Goal: Task Accomplishment & Management: Use online tool/utility

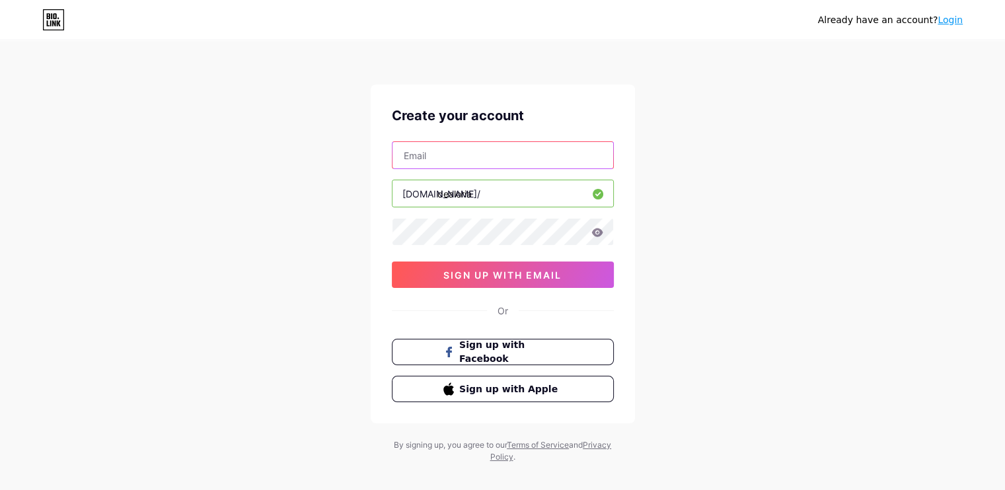
click at [488, 155] on input "text" at bounding box center [503, 155] width 221 height 26
paste input "[EMAIL_ADDRESS][DOMAIN_NAME]"
type input "[EMAIL_ADDRESS][DOMAIN_NAME]"
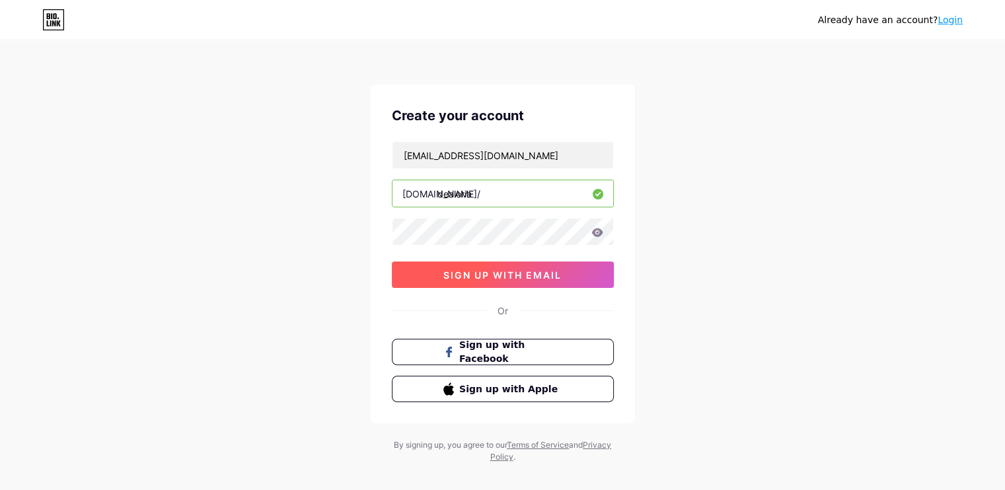
click at [515, 277] on span "sign up with email" at bounding box center [502, 275] width 118 height 11
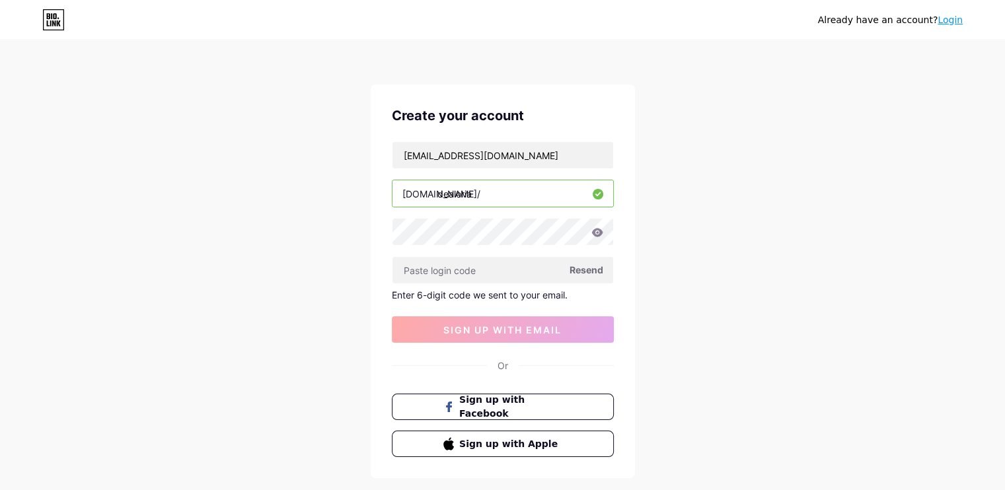
click at [373, 127] on div "Already have an account? Login Create your account [EMAIL_ADDRESS][DOMAIN_NAME]…" at bounding box center [502, 280] width 1005 height 560
click at [489, 275] on input "text" at bounding box center [503, 270] width 221 height 26
paste input "957725"
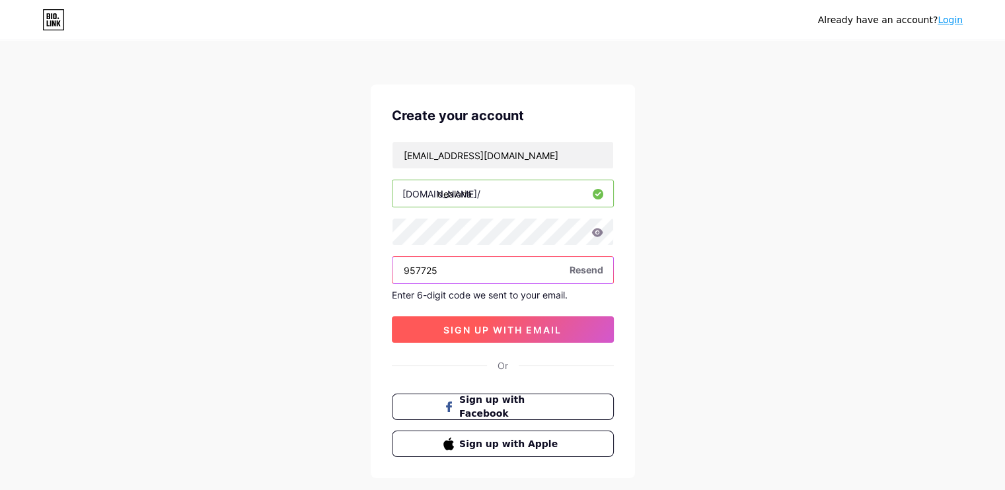
type input "957725"
click at [488, 328] on span "sign up with email" at bounding box center [502, 330] width 118 height 11
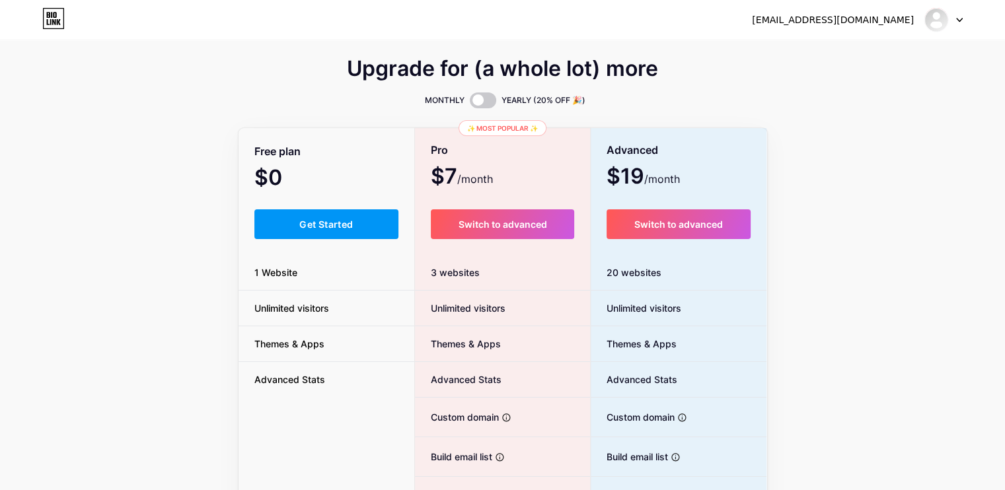
click at [315, 221] on span "Get Started" at bounding box center [326, 224] width 54 height 11
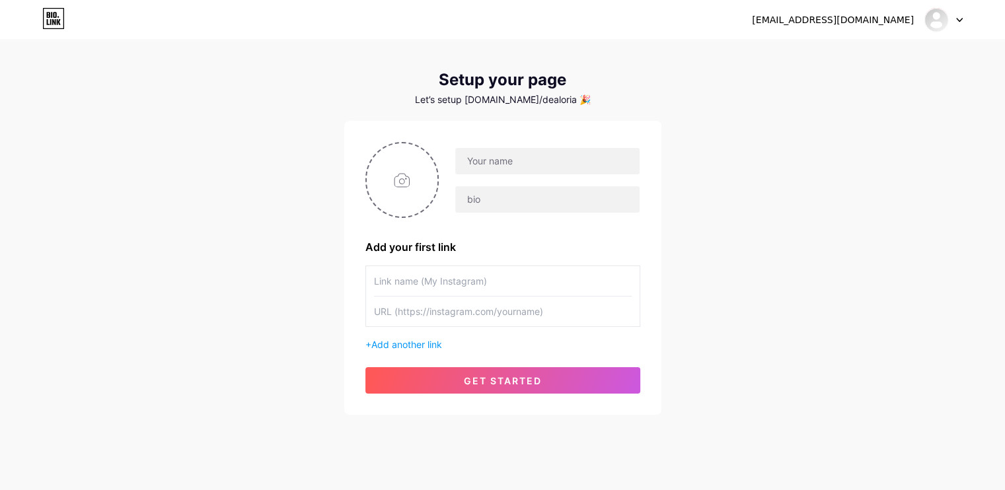
scroll to position [33, 0]
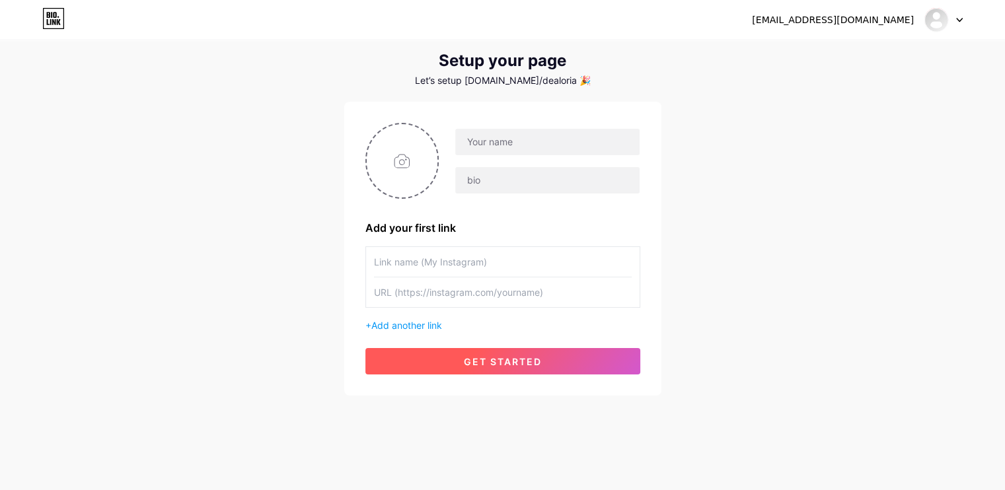
click at [505, 364] on span "get started" at bounding box center [503, 361] width 78 height 11
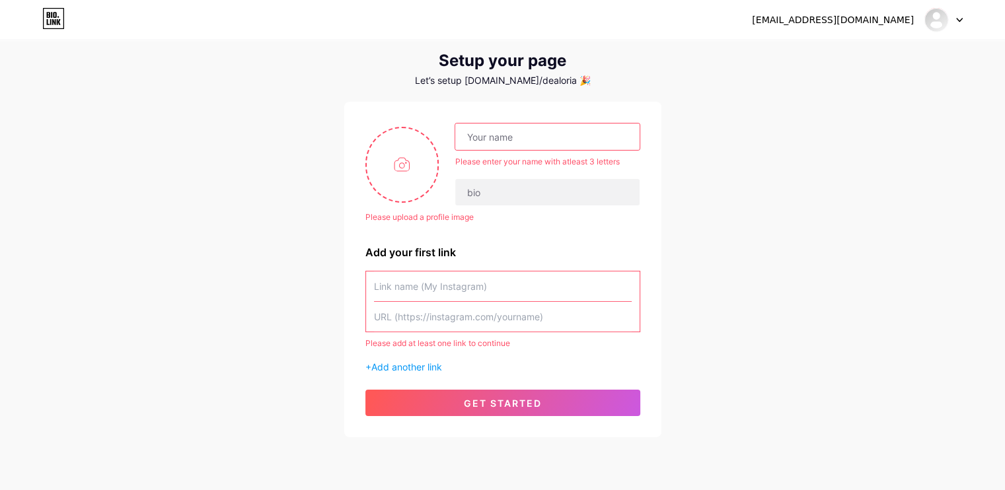
click at [533, 132] on input "text" at bounding box center [547, 137] width 184 height 26
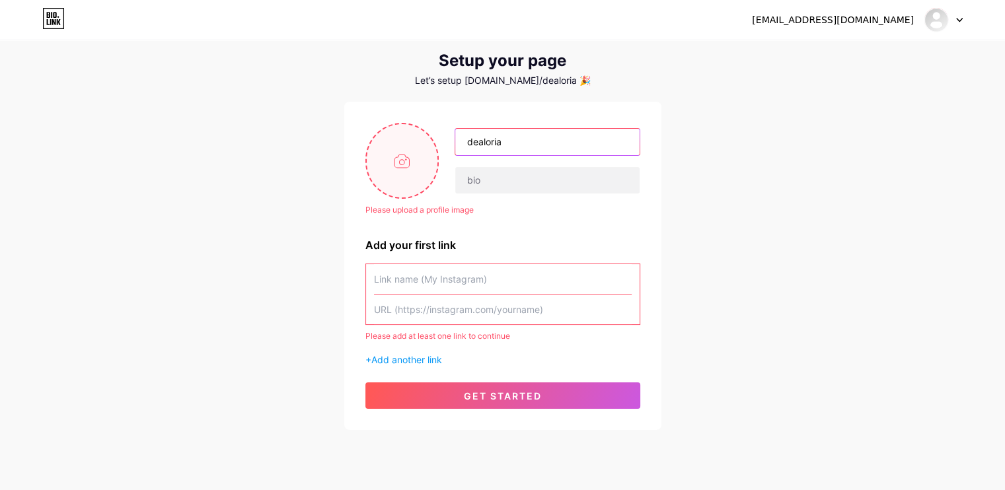
type input "dealoria"
click at [410, 180] on input "file" at bounding box center [402, 160] width 71 height 73
click at [384, 198] on div "Please upload a profile image dealoria Please upload a profile image Add your f…" at bounding box center [502, 266] width 275 height 286
click at [391, 176] on input "file" at bounding box center [402, 160] width 71 height 73
type input "C:\fakepath\channels4_profile.jpg"
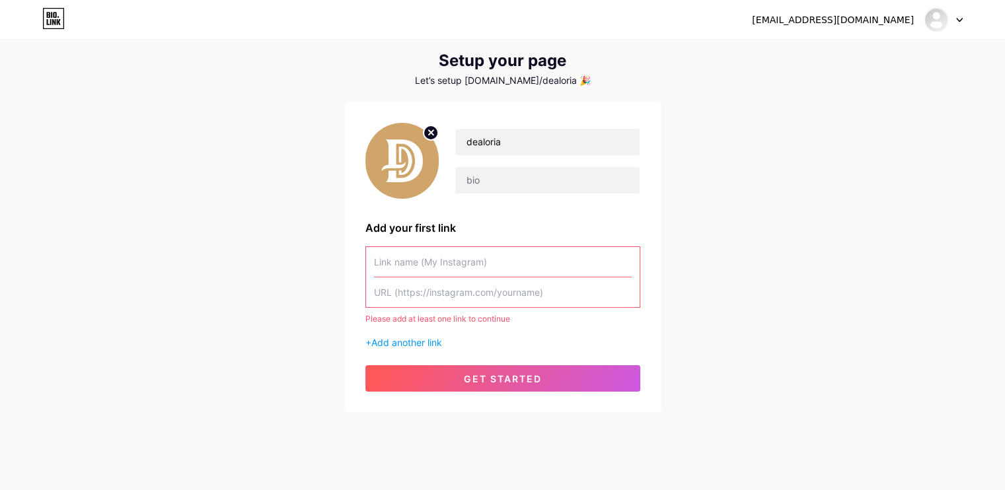
click at [899, 268] on div "[EMAIL_ADDRESS][DOMAIN_NAME] Dashboard Logout Setup your page Let’s setup [DOMA…" at bounding box center [502, 211] width 1005 height 488
click at [471, 264] on input "text" at bounding box center [503, 262] width 258 height 30
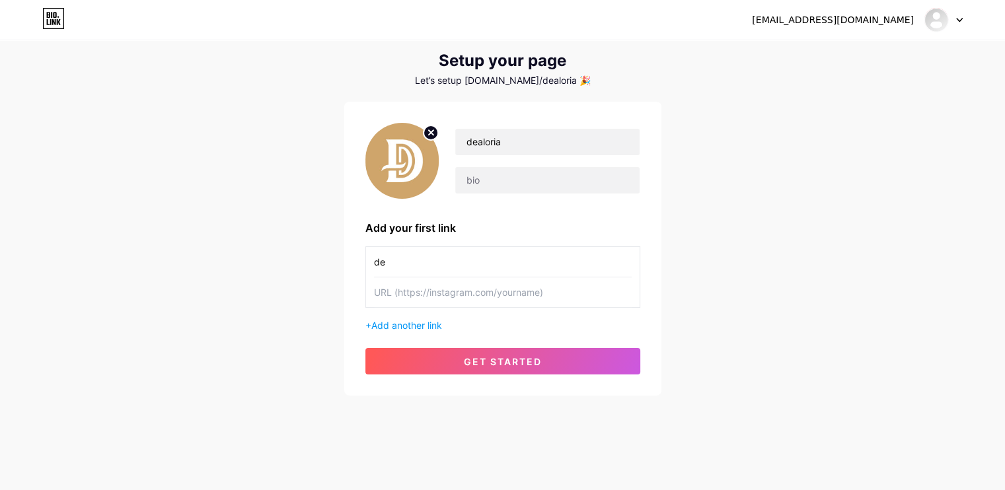
type input "d"
click at [781, 211] on div "[EMAIL_ADDRESS][DOMAIN_NAME] Dashboard Logout Setup your page Let’s setup [DOMA…" at bounding box center [502, 202] width 1005 height 471
click at [428, 60] on div "Setup your page" at bounding box center [502, 61] width 317 height 19
click at [511, 262] on input "text" at bounding box center [503, 262] width 258 height 30
click at [556, 302] on input "text" at bounding box center [503, 293] width 258 height 30
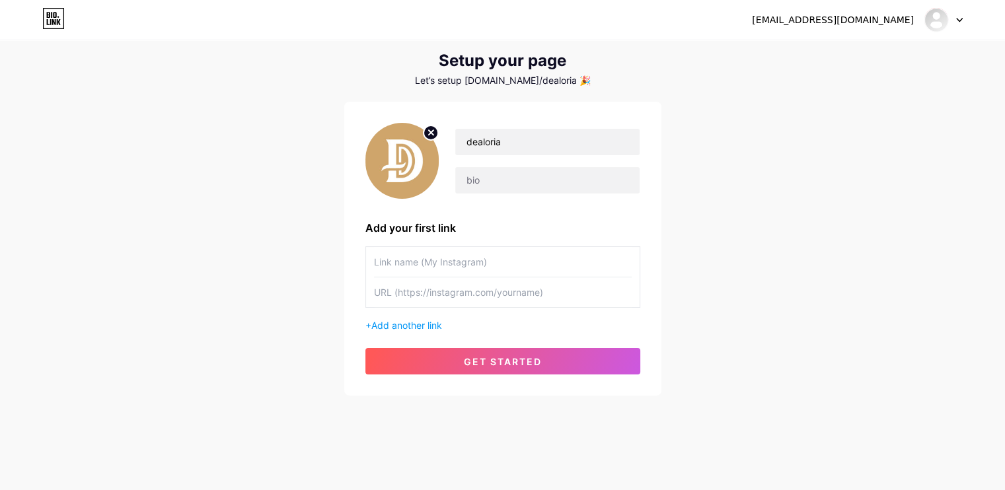
paste input "[URL][DOMAIN_NAME]"
type input "[URL][DOMAIN_NAME]"
click at [592, 266] on input "text" at bounding box center [503, 262] width 258 height 30
click at [583, 256] on input "text" at bounding box center [503, 262] width 258 height 30
click at [513, 264] on input "text" at bounding box center [503, 262] width 258 height 30
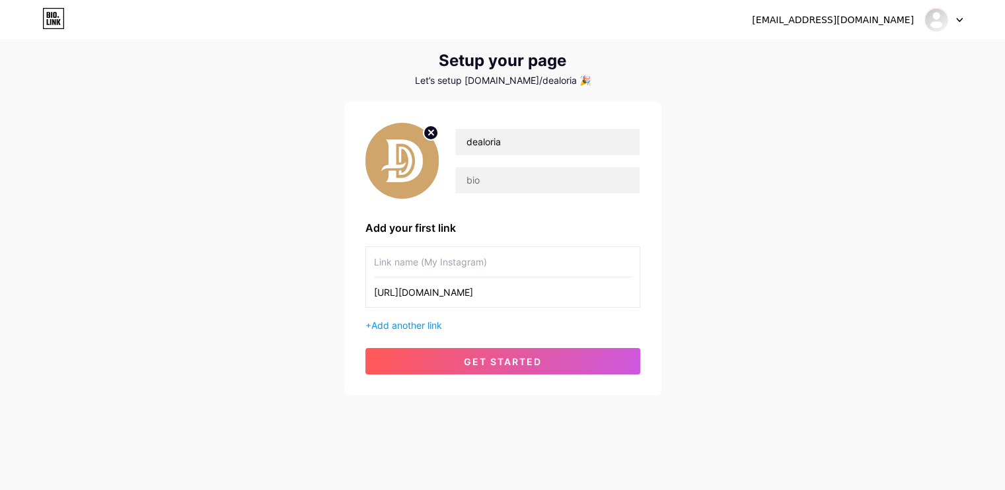
paste input "Get your natural Dermal Glow! ✨"
type input "Get your natural Dermal Glow! ✨"
click at [781, 270] on div "[EMAIL_ADDRESS][DOMAIN_NAME] Dashboard Logout Setup your page Let’s setup [DOMA…" at bounding box center [502, 202] width 1005 height 471
drag, startPoint x: 777, startPoint y: 198, endPoint x: 780, endPoint y: 190, distance: 8.4
click at [780, 190] on div "[EMAIL_ADDRESS][DOMAIN_NAME] Dashboard Logout Setup your page Let’s setup [DOMA…" at bounding box center [502, 202] width 1005 height 471
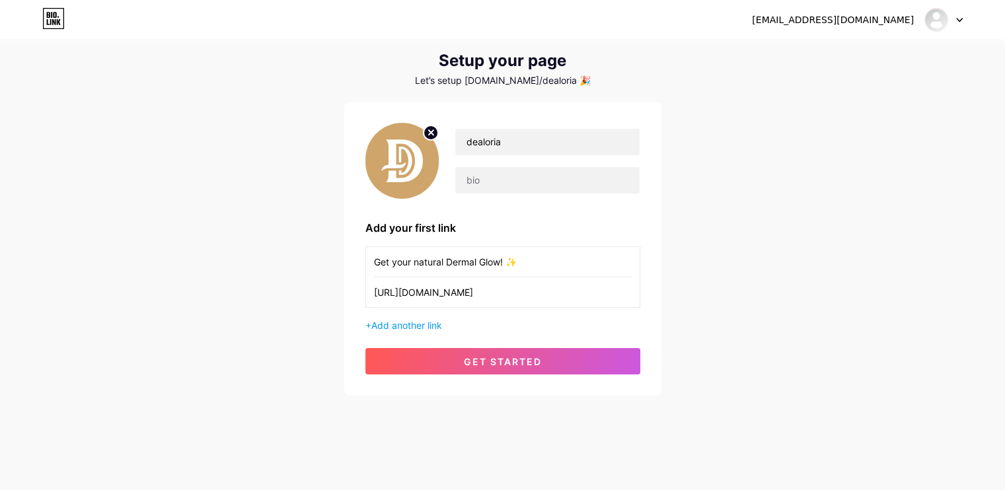
click at [768, 188] on div "[EMAIL_ADDRESS][DOMAIN_NAME] Dashboard Logout Setup your page Let’s setup [DOMA…" at bounding box center [502, 202] width 1005 height 471
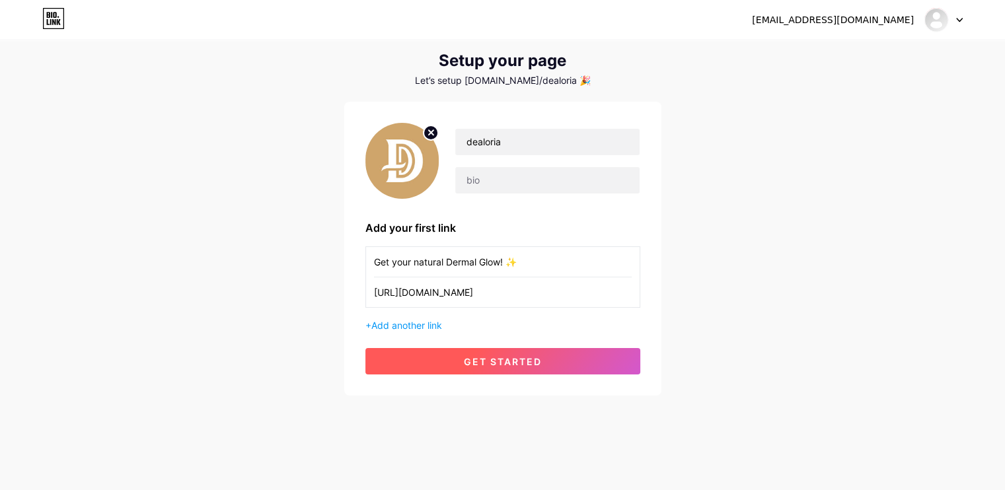
click at [502, 365] on span "get started" at bounding box center [503, 361] width 78 height 11
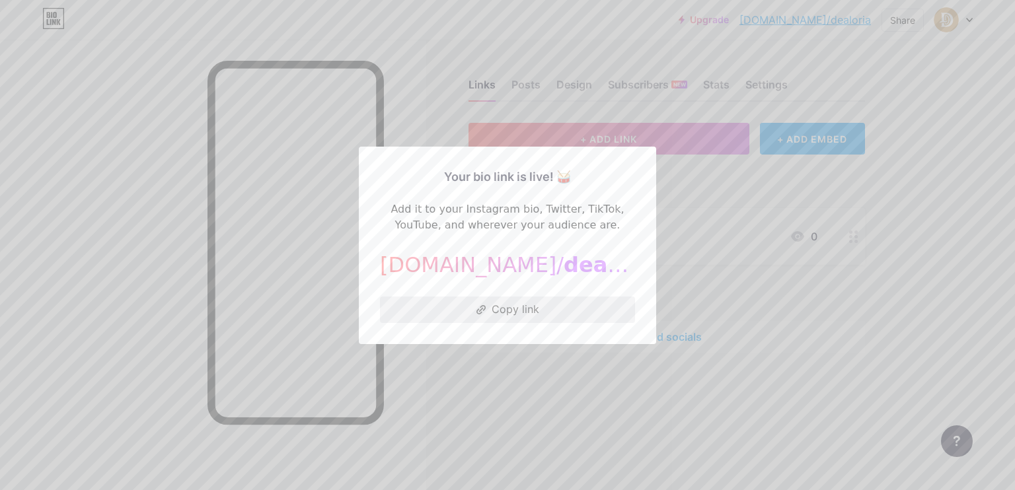
drag, startPoint x: 517, startPoint y: 315, endPoint x: 588, endPoint y: 312, distance: 71.4
click at [517, 314] on button "Copy link" at bounding box center [507, 310] width 255 height 26
click at [508, 312] on button "Copy link" at bounding box center [507, 310] width 255 height 26
click at [890, 320] on div at bounding box center [507, 245] width 1015 height 490
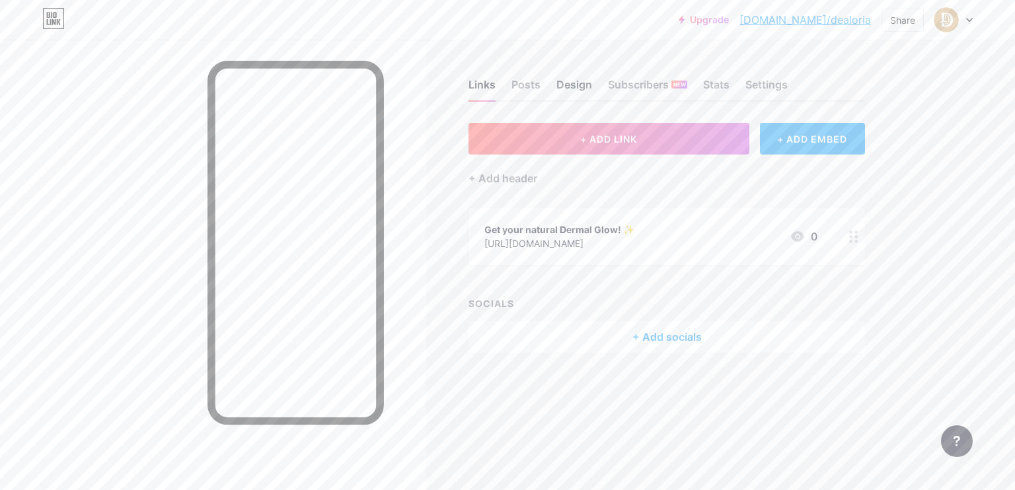
click at [571, 87] on div "Design" at bounding box center [574, 89] width 36 height 24
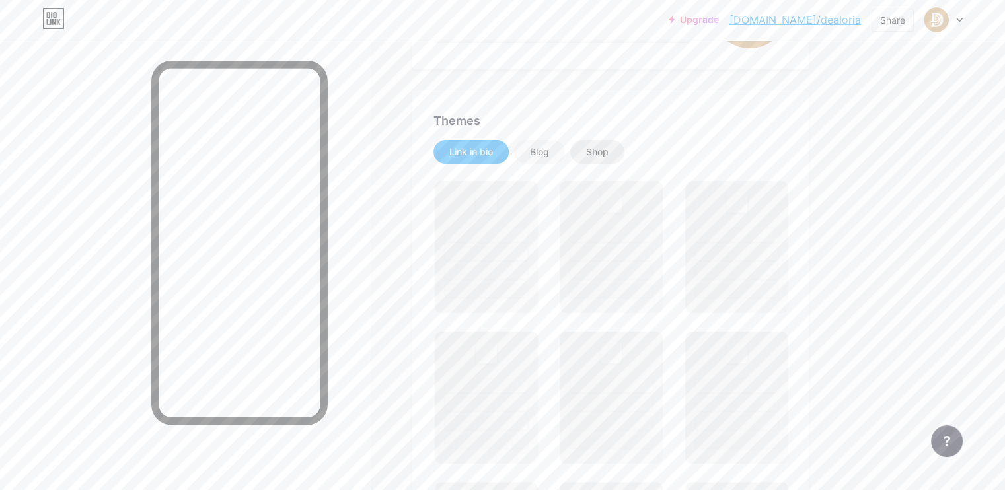
scroll to position [211, 0]
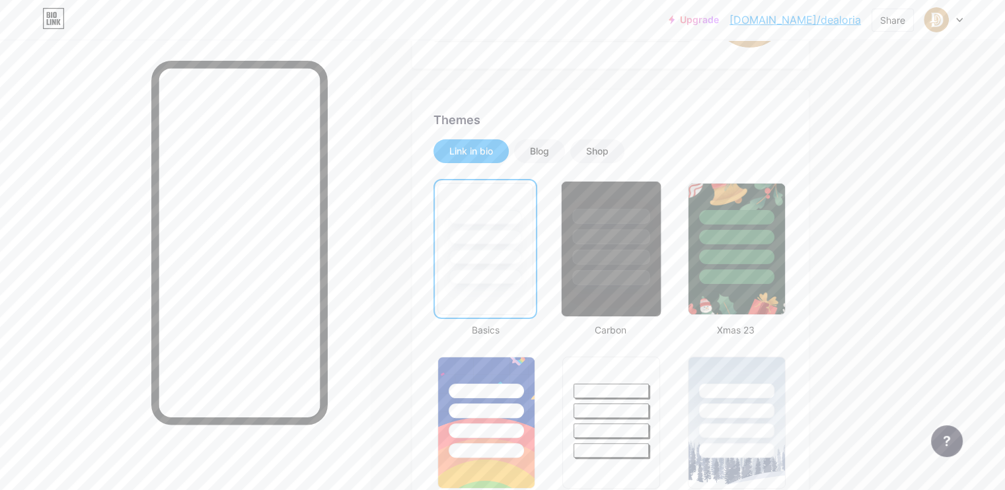
click at [661, 198] on div at bounding box center [611, 234] width 99 height 104
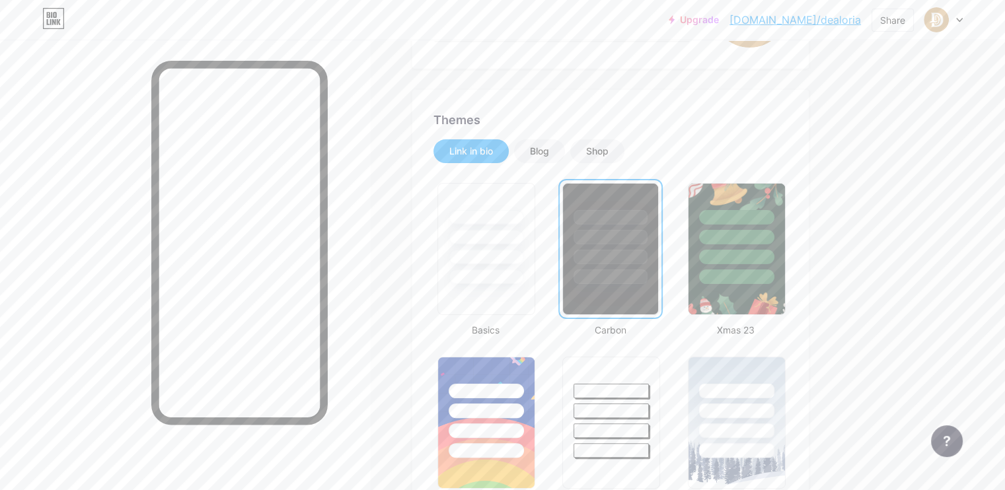
click at [658, 205] on div at bounding box center [610, 234] width 95 height 100
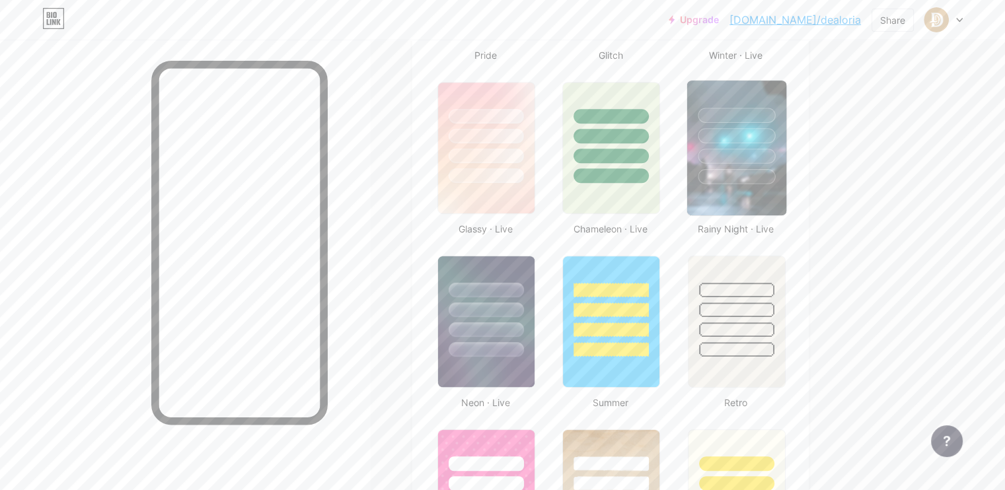
scroll to position [660, 0]
click at [786, 206] on img at bounding box center [736, 148] width 99 height 135
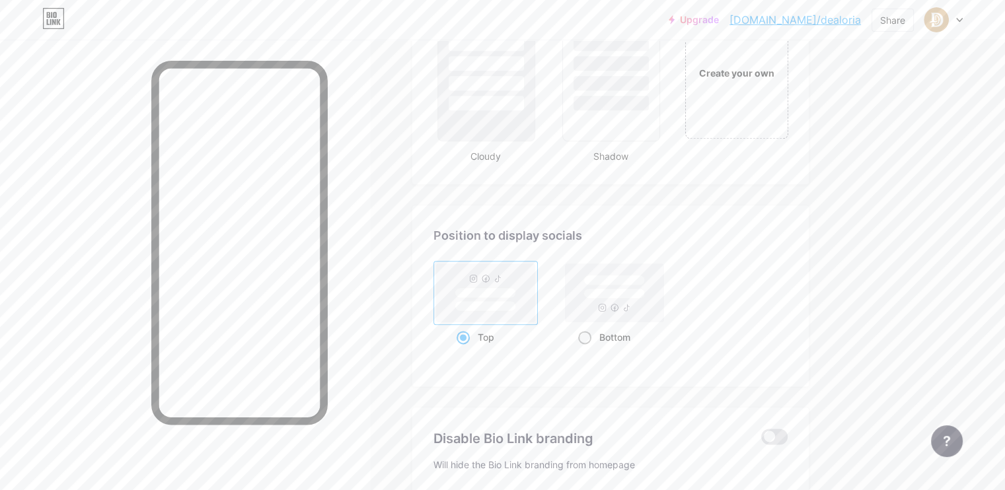
scroll to position [1601, 0]
click at [652, 332] on div "Bottom" at bounding box center [614, 338] width 73 height 24
click at [587, 351] on input "Bottom" at bounding box center [582, 355] width 9 height 9
radio input "true"
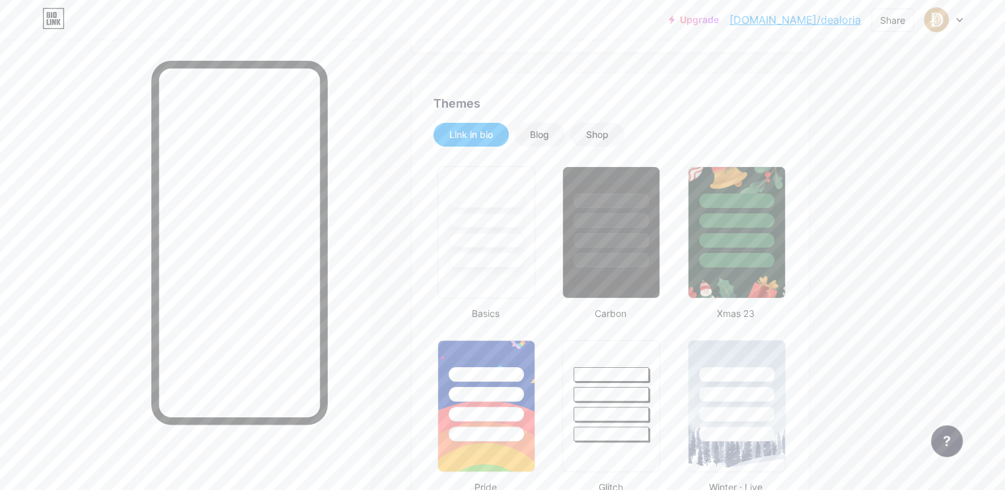
scroll to position [0, 0]
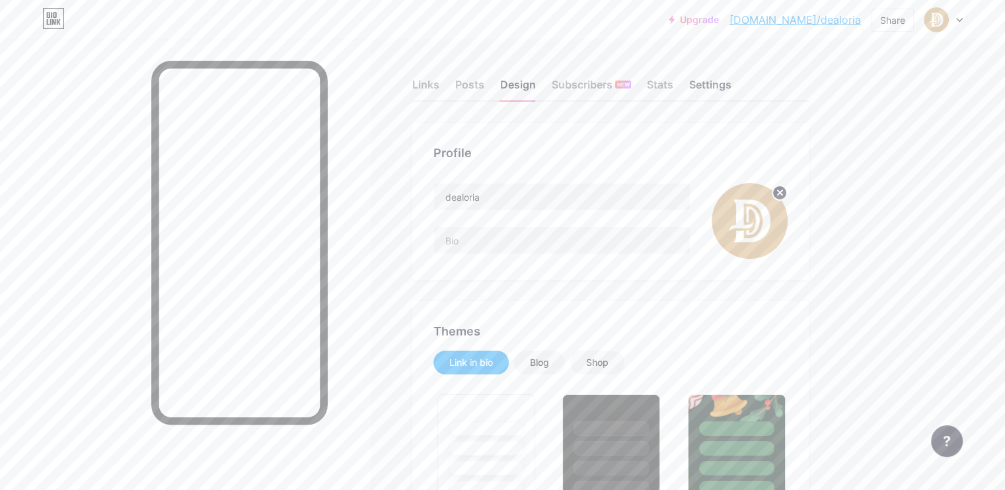
click at [732, 87] on div "Settings" at bounding box center [710, 89] width 42 height 24
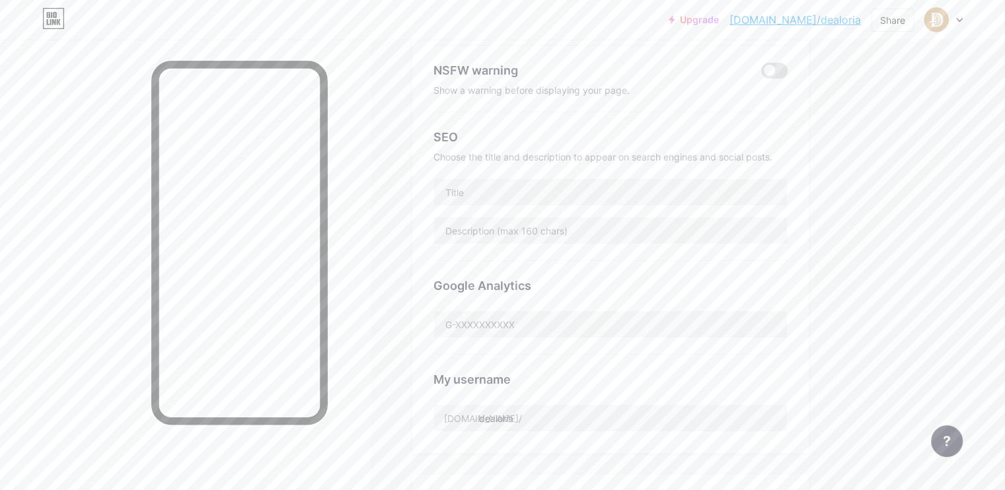
scroll to position [206, 0]
click at [533, 202] on div "SEO Choose the title and description to appear on search engines and social pos…" at bounding box center [611, 184] width 354 height 149
click at [550, 190] on input "text" at bounding box center [610, 189] width 353 height 26
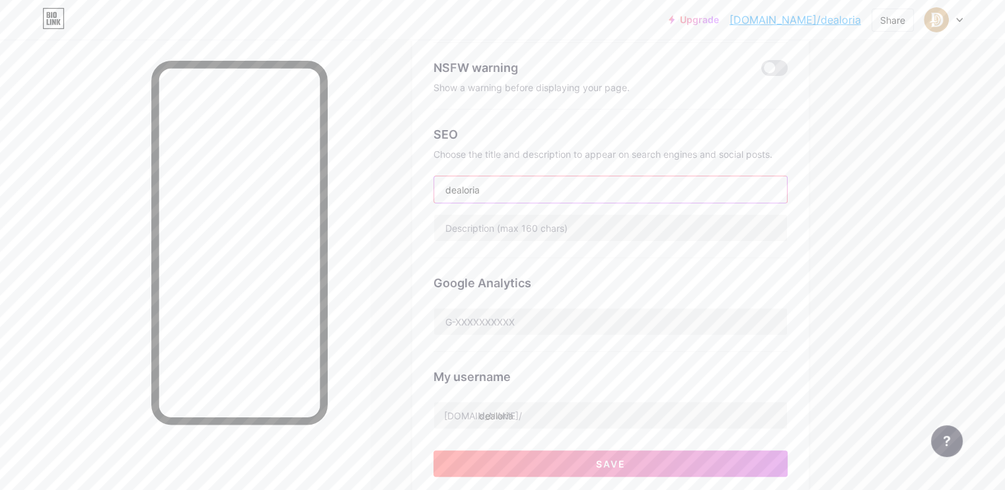
type input "dealoria"
click at [743, 282] on div "Google Analytics" at bounding box center [611, 283] width 354 height 18
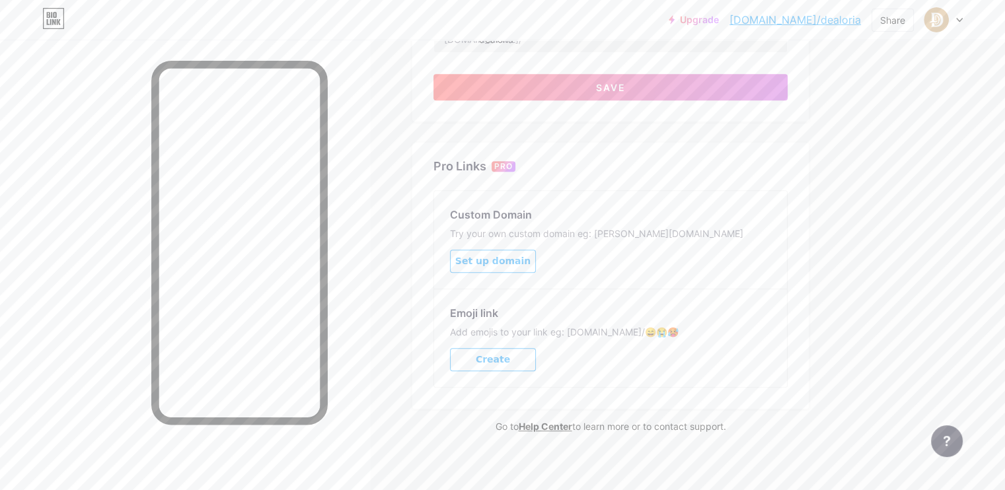
scroll to position [589, 0]
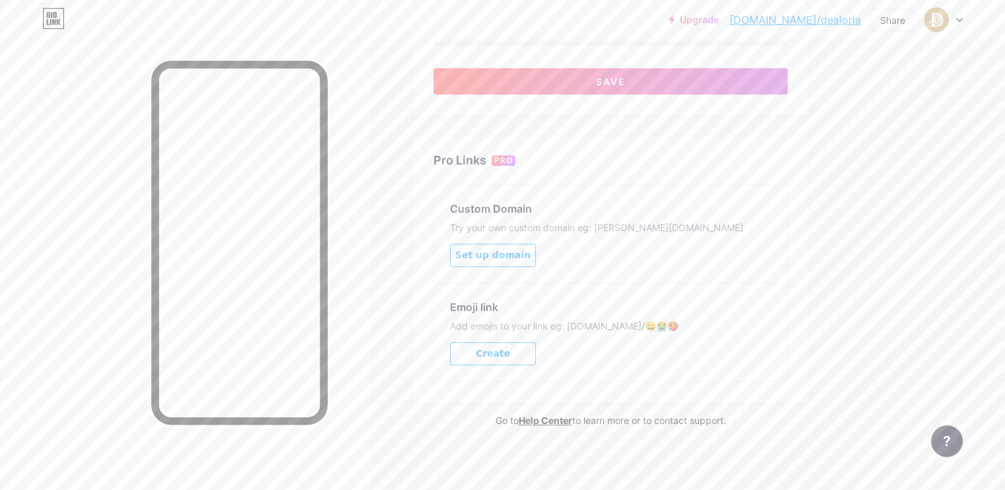
click at [531, 255] on span "Set up domain" at bounding box center [492, 255] width 75 height 11
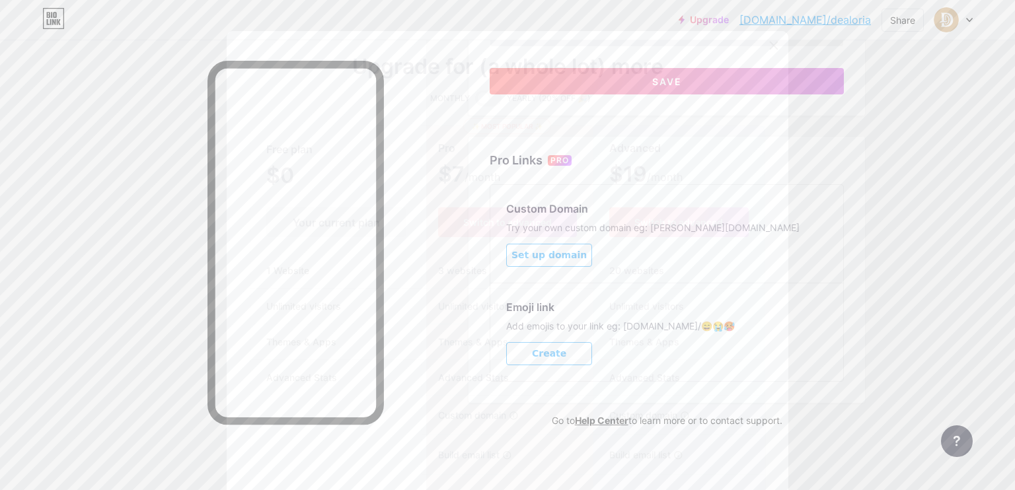
click at [773, 50] on icon at bounding box center [774, 45] width 7 height 7
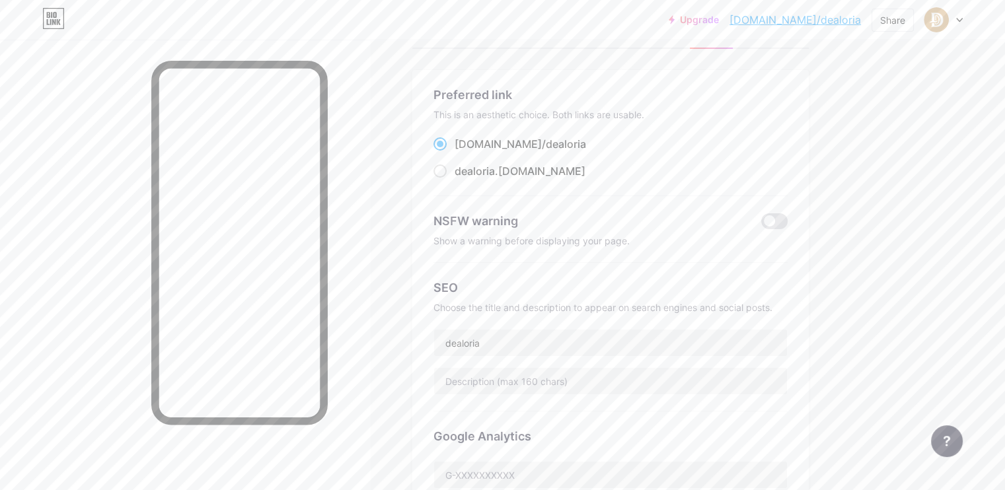
scroll to position [0, 0]
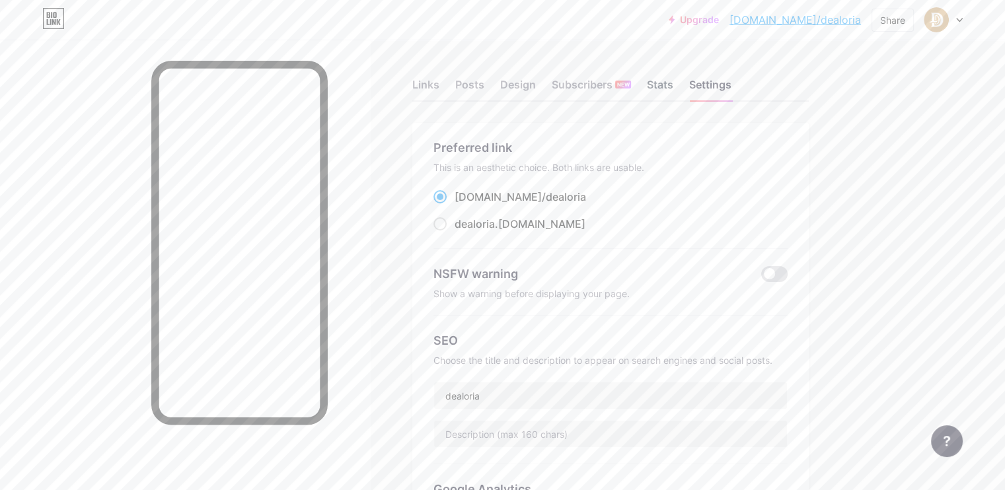
click at [673, 85] on div "Stats" at bounding box center [660, 89] width 26 height 24
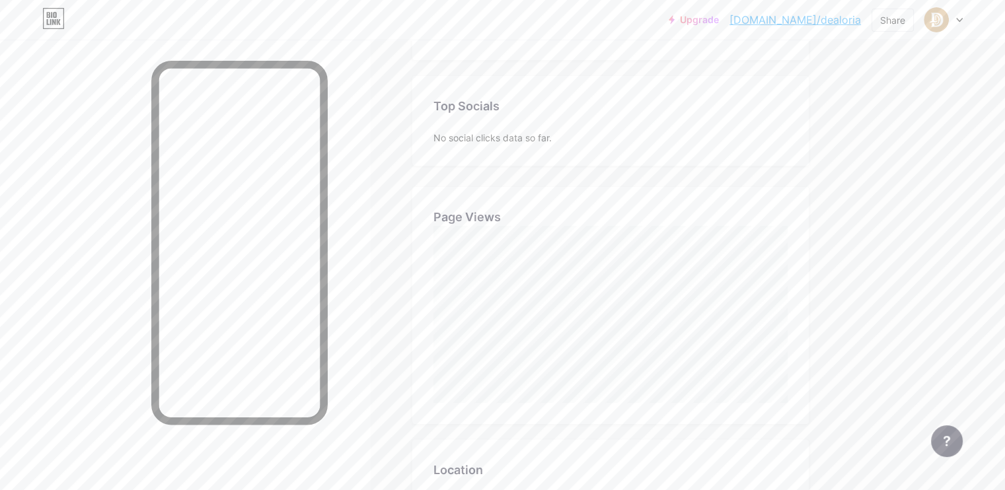
scroll to position [190, 0]
drag, startPoint x: 652, startPoint y: 174, endPoint x: 925, endPoint y: 126, distance: 277.2
click at [927, 126] on div "Upgrade [DOMAIN_NAME]/dealor... [DOMAIN_NAME]/dealoria Share Switch accounts de…" at bounding box center [502, 255] width 1005 height 890
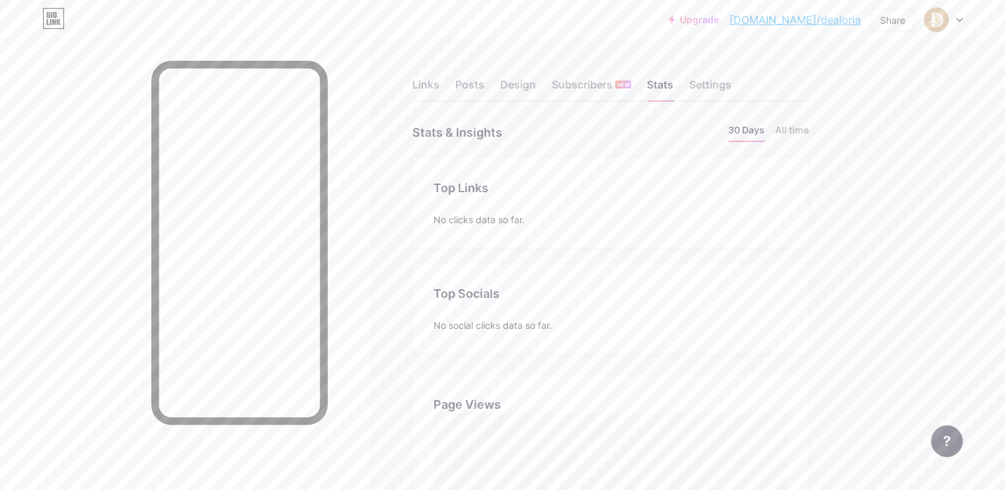
click at [542, 94] on div "Links Posts Design Subscribers NEW Stats Settings" at bounding box center [610, 79] width 397 height 46
click at [536, 85] on div "Design" at bounding box center [518, 89] width 36 height 24
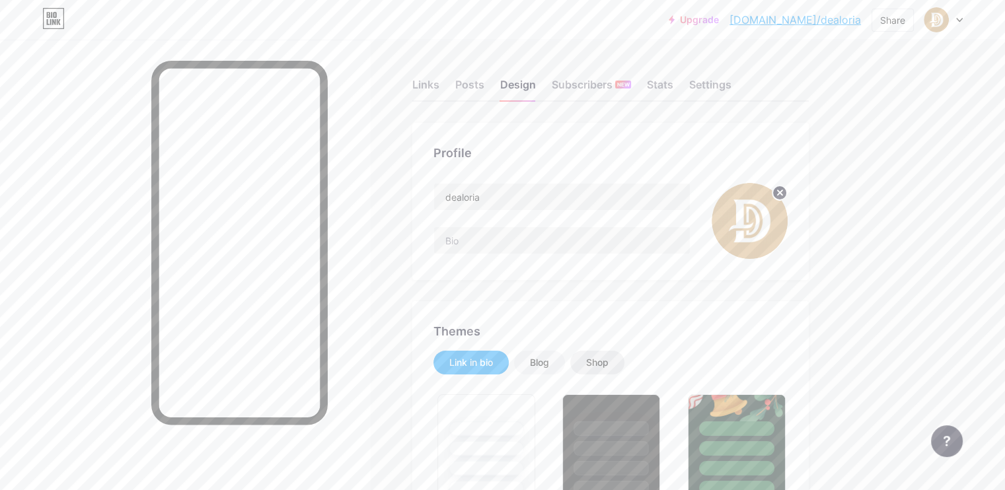
click at [609, 360] on div "Shop" at bounding box center [597, 362] width 22 height 13
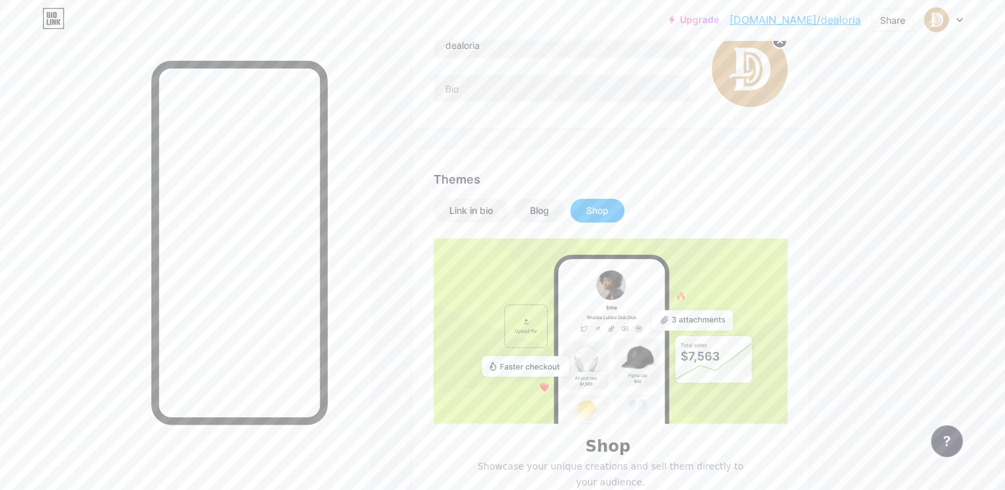
scroll to position [157, 0]
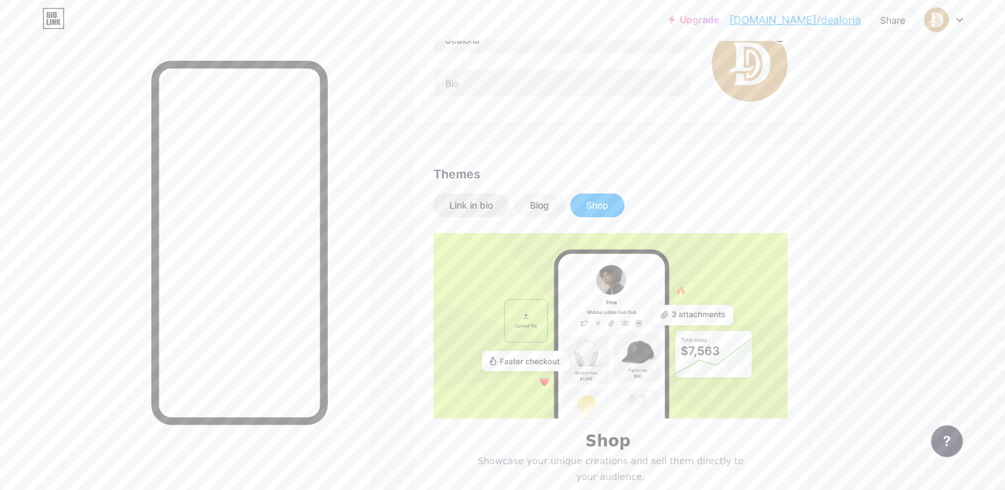
click at [493, 206] on div "Link in bio" at bounding box center [471, 205] width 44 height 13
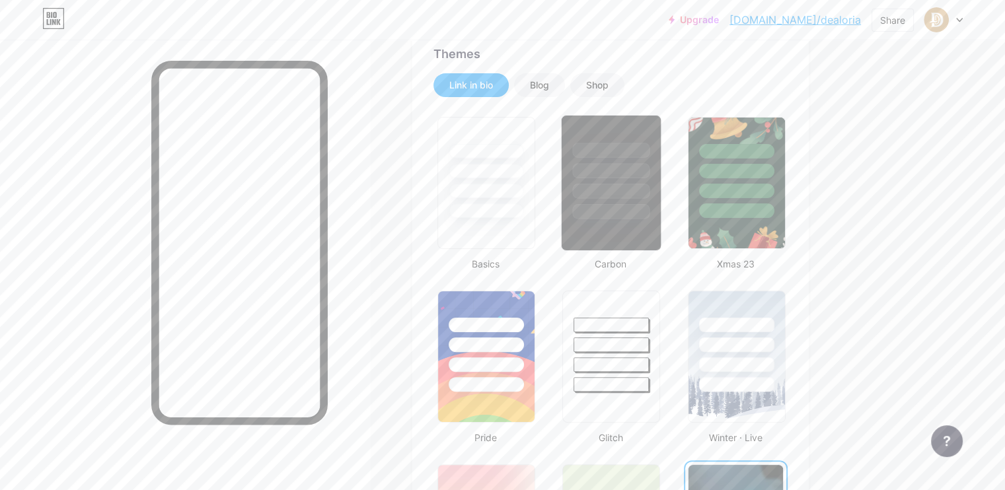
scroll to position [277, 0]
click at [661, 182] on div at bounding box center [611, 168] width 99 height 104
click at [658, 136] on div at bounding box center [610, 168] width 95 height 100
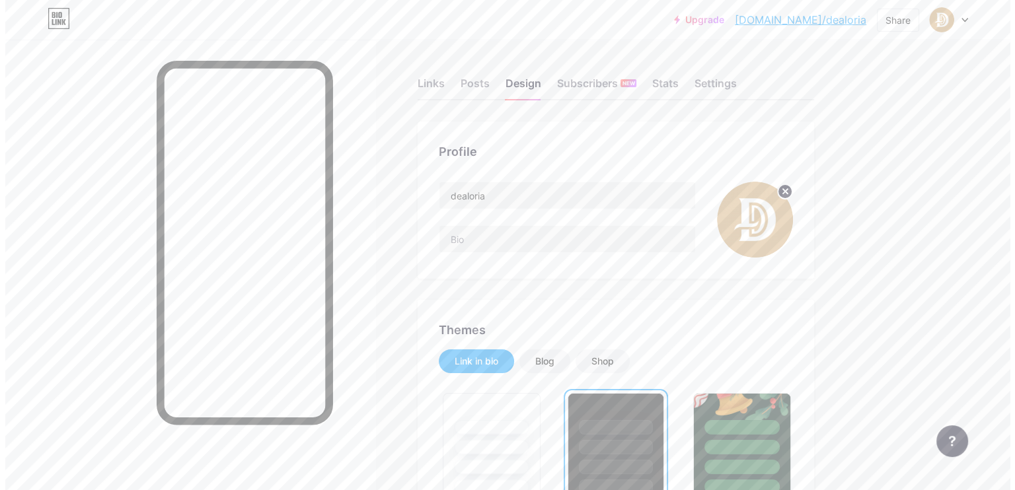
scroll to position [0, 0]
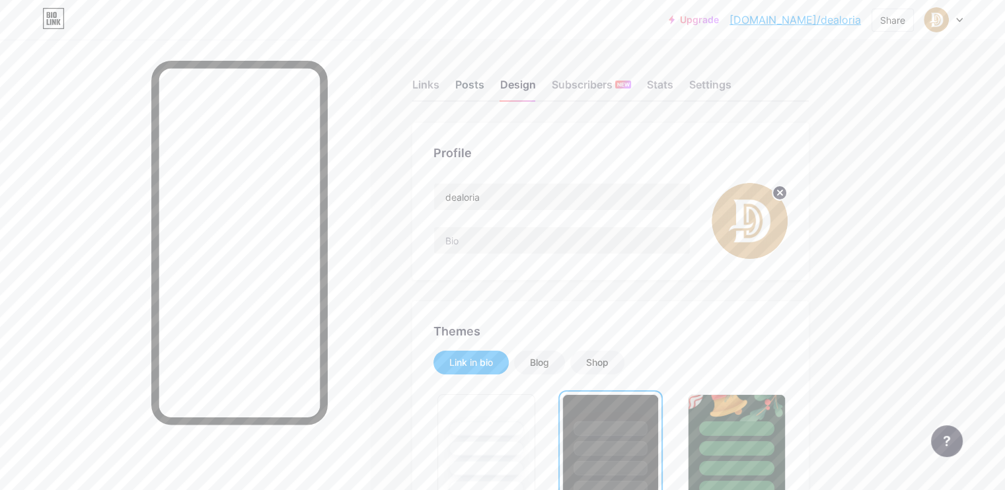
click at [484, 91] on div "Posts" at bounding box center [469, 89] width 29 height 24
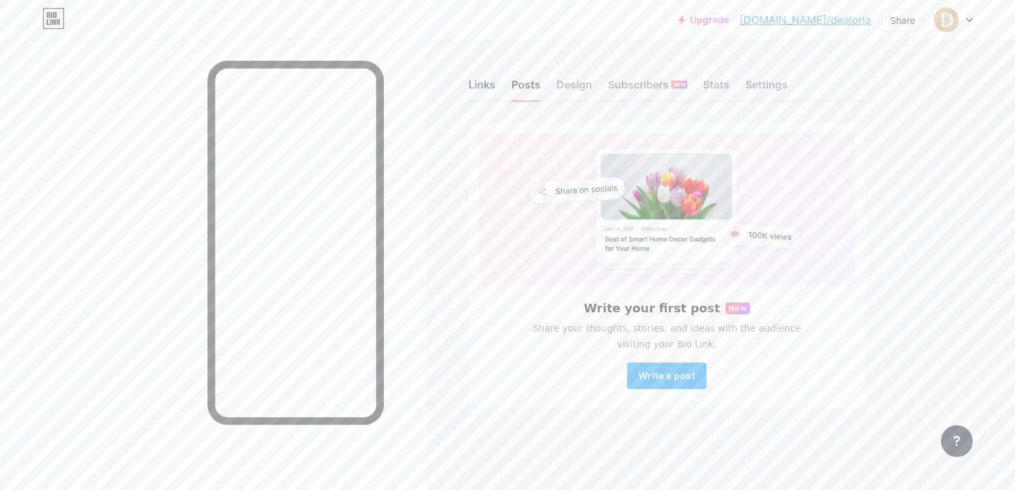
click at [487, 89] on div "Links" at bounding box center [482, 89] width 27 height 24
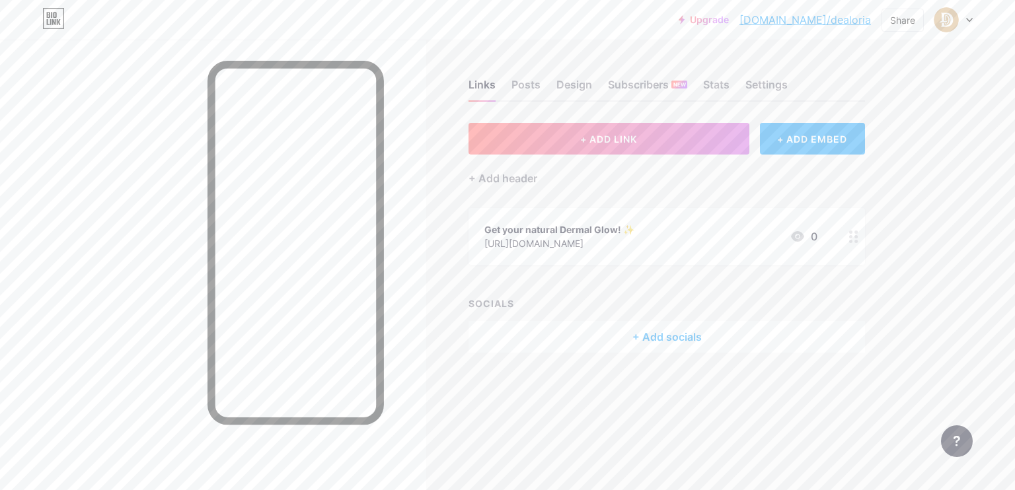
click at [853, 239] on icon at bounding box center [853, 237] width 9 height 13
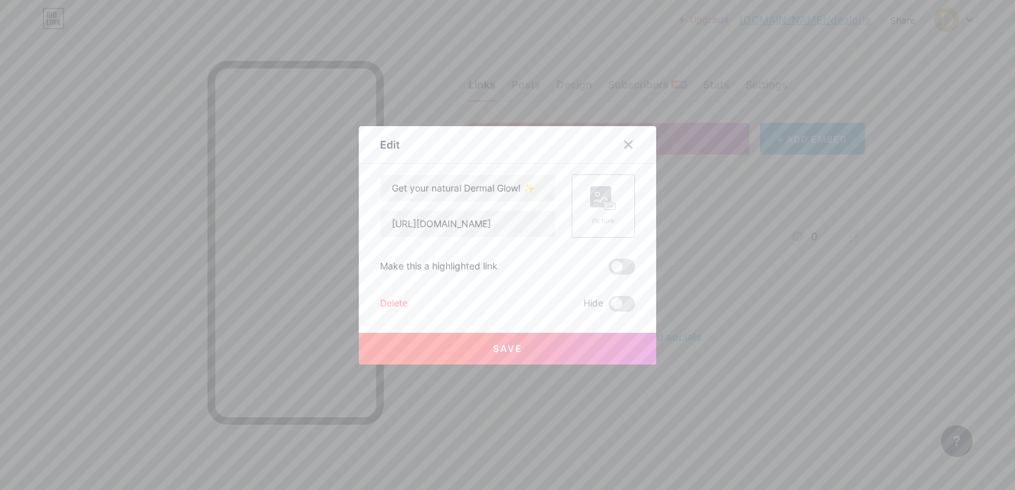
click at [608, 221] on div "Picture" at bounding box center [603, 221] width 26 height 10
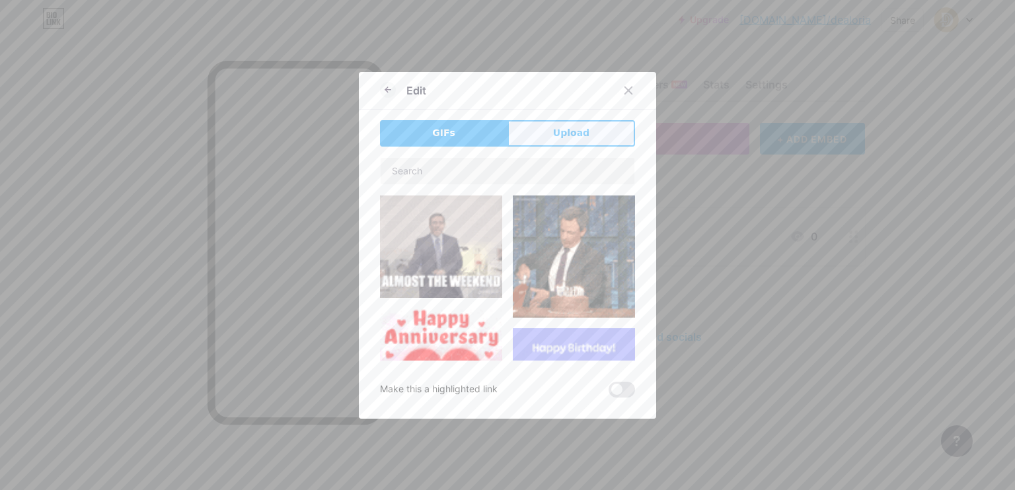
click at [581, 135] on span "Upload" at bounding box center [571, 133] width 36 height 14
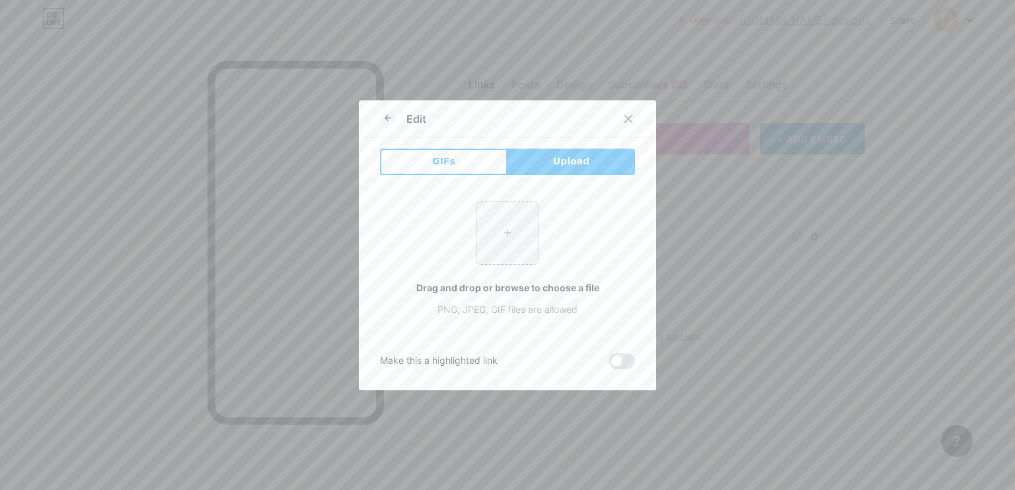
click at [516, 241] on input "file" at bounding box center [508, 233] width 62 height 62
type input "C:\fakepath\Image_fx.jpg"
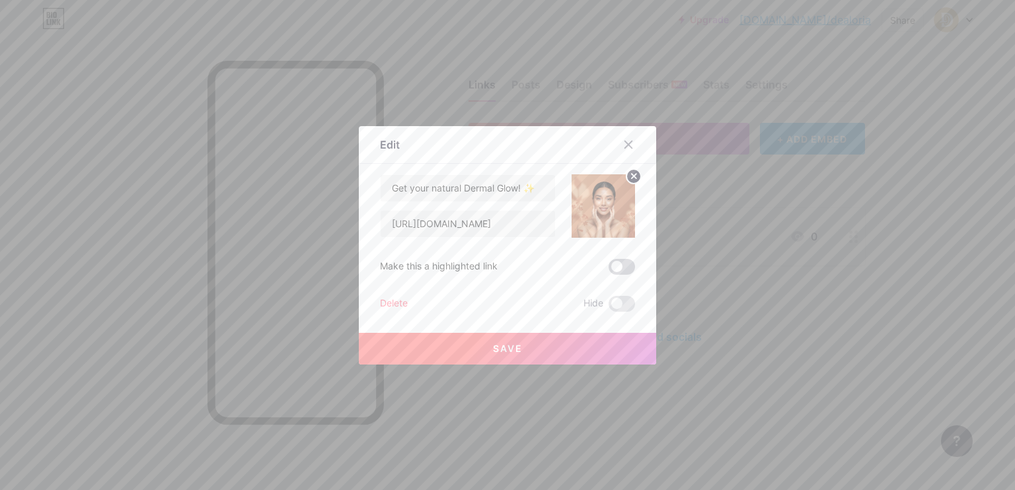
click at [617, 267] on span at bounding box center [622, 267] width 26 height 16
click at [609, 270] on input "checkbox" at bounding box center [609, 270] width 0 height 0
click at [503, 351] on span "Save" at bounding box center [508, 348] width 30 height 11
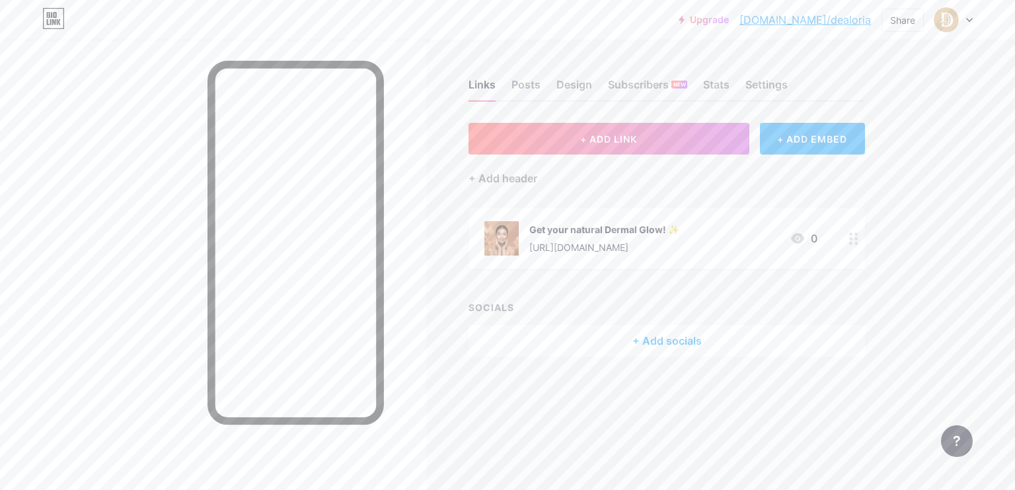
click at [466, 410] on div "Links Posts Design Subscribers NEW Stats Settings + ADD LINK + ADD EMBED + Add …" at bounding box center [460, 231] width 921 height 383
click at [568, 396] on div "Links Posts Design Subscribers NEW Stats Settings + ADD LINK + ADD EMBED + Add …" at bounding box center [460, 231] width 921 height 383
click at [632, 141] on span "+ ADD LINK" at bounding box center [608, 139] width 57 height 11
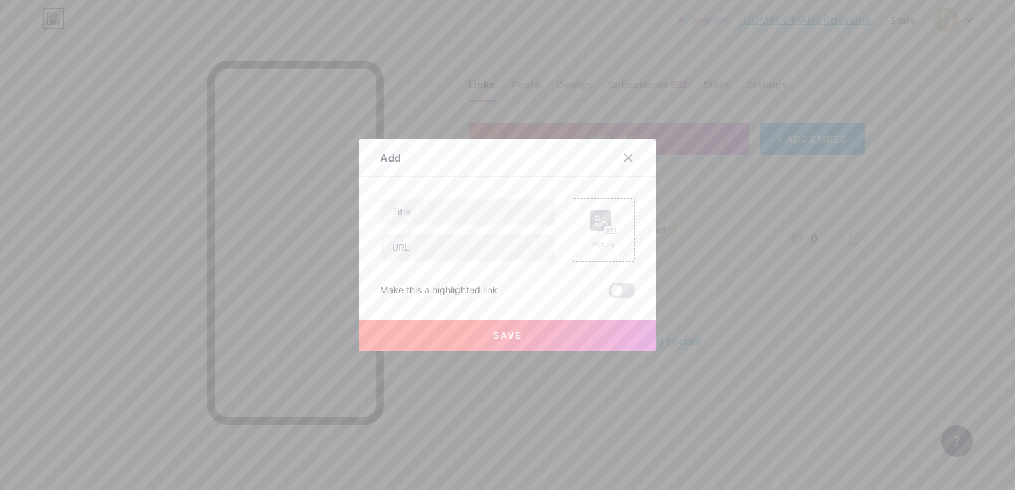
click at [529, 417] on div at bounding box center [507, 245] width 1015 height 490
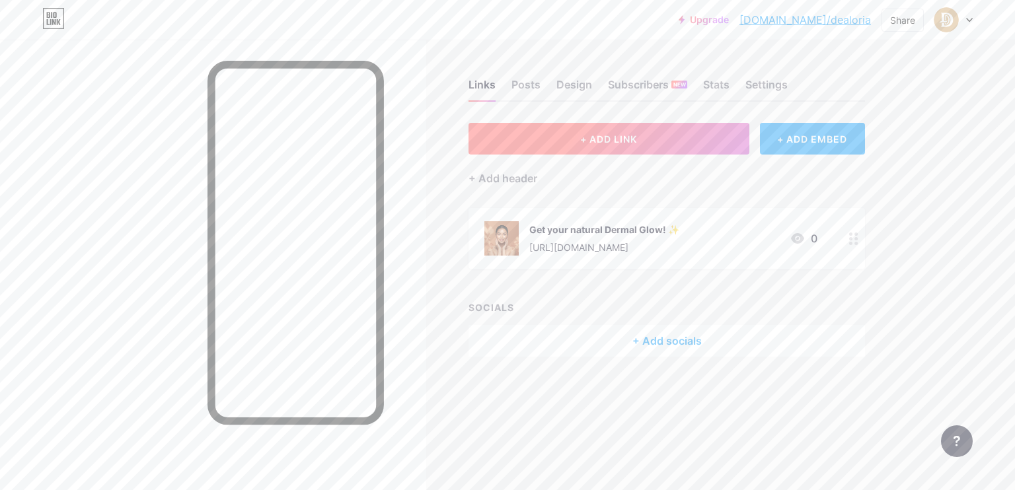
click at [627, 142] on span "+ ADD LINK" at bounding box center [608, 139] width 57 height 11
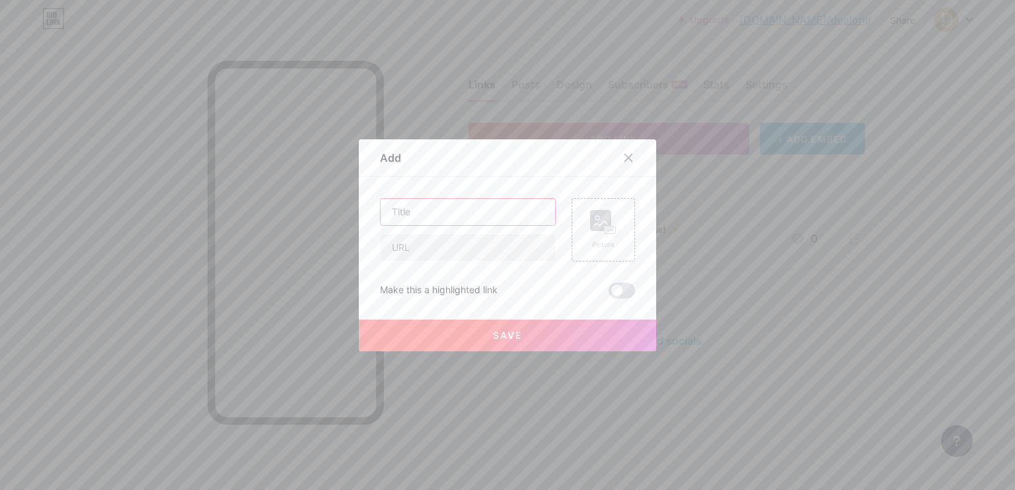
click at [484, 214] on input "text" at bounding box center [468, 212] width 174 height 26
paste input "Say goodbye to dark spots, naturally! 👋"
type input "Say goodbye to dark spots, naturally! 👋"
click at [515, 250] on input "text" at bounding box center [468, 248] width 174 height 26
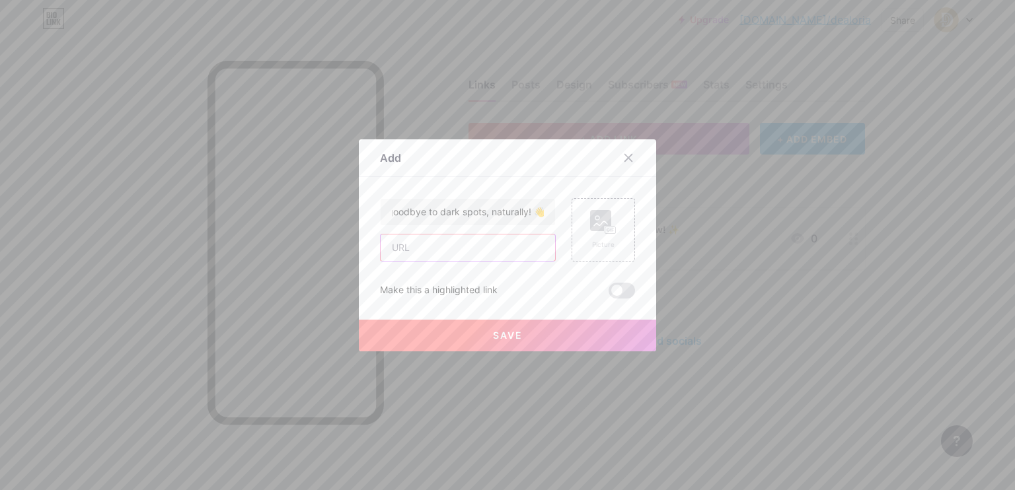
scroll to position [0, 0]
paste input "[URL][DOMAIN_NAME]"
type input "[URL][DOMAIN_NAME]"
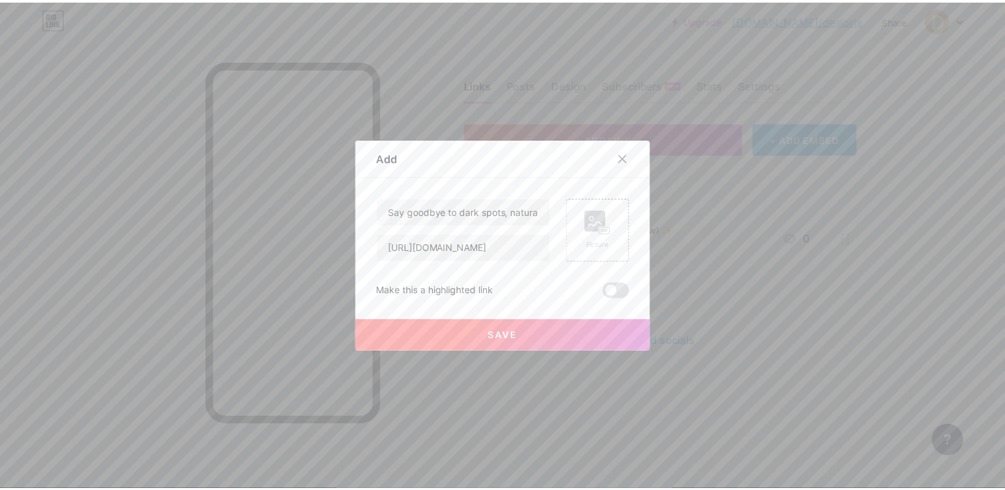
scroll to position [0, 0]
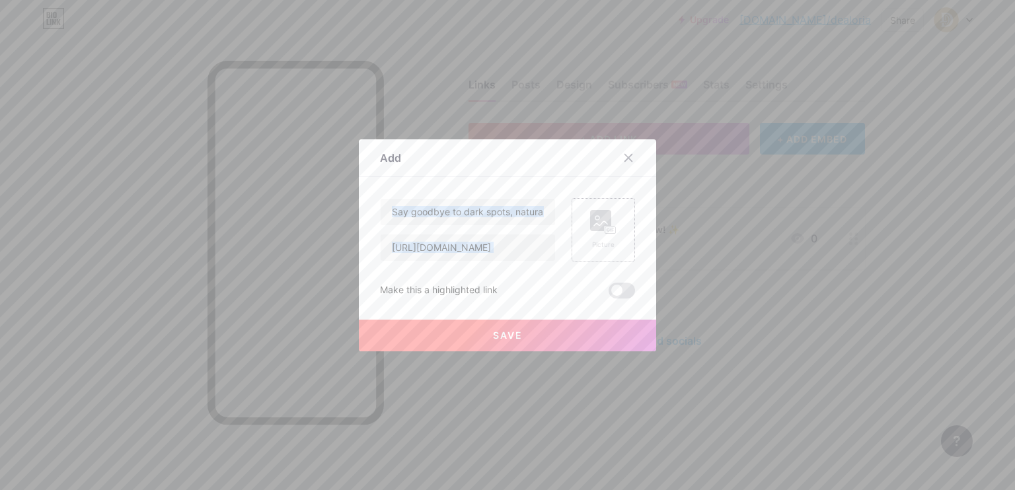
drag, startPoint x: 626, startPoint y: 163, endPoint x: 599, endPoint y: 231, distance: 73.6
click at [606, 214] on div "Add Content YouTube Play YouTube video without leaving your page. ADD Vimeo Pla…" at bounding box center [507, 245] width 297 height 212
click at [550, 301] on div "Save" at bounding box center [507, 325] width 297 height 53
click at [618, 245] on div "Picture" at bounding box center [603, 229] width 63 height 63
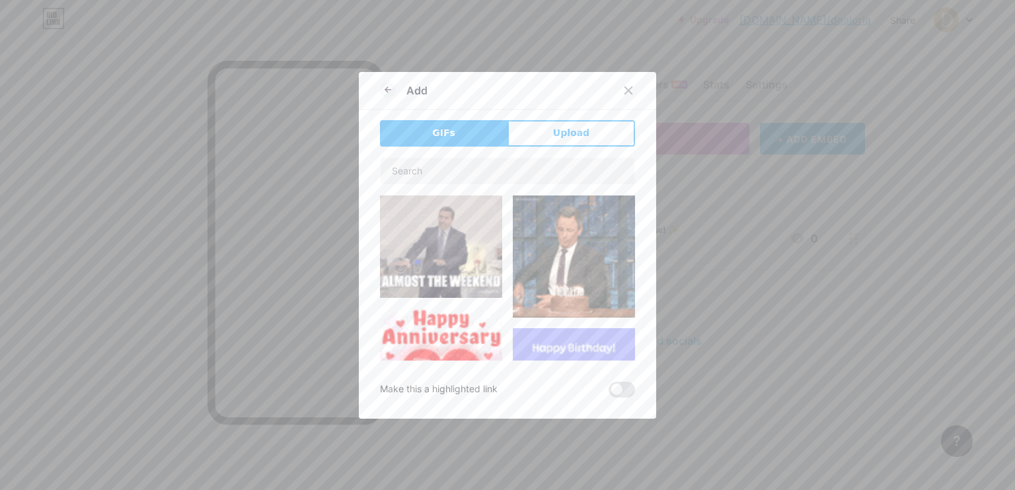
click at [618, 461] on img at bounding box center [574, 496] width 122 height 70
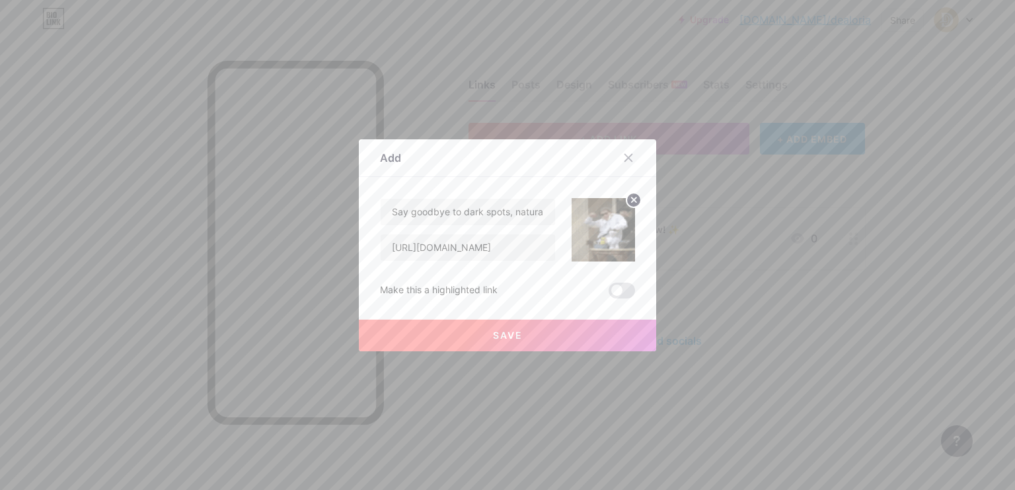
click at [627, 203] on circle at bounding box center [634, 200] width 15 height 15
click at [605, 225] on rect at bounding box center [600, 220] width 21 height 21
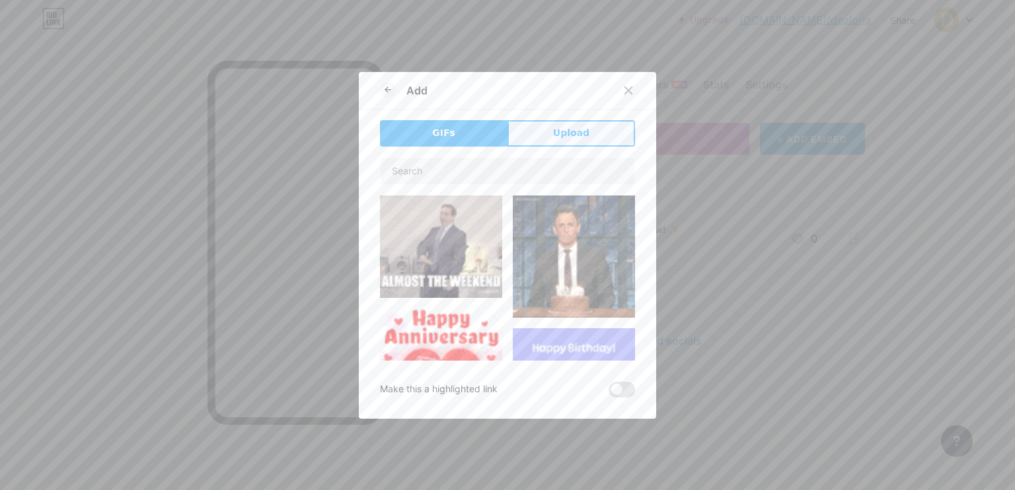
click at [553, 124] on button "Upload" at bounding box center [572, 133] width 128 height 26
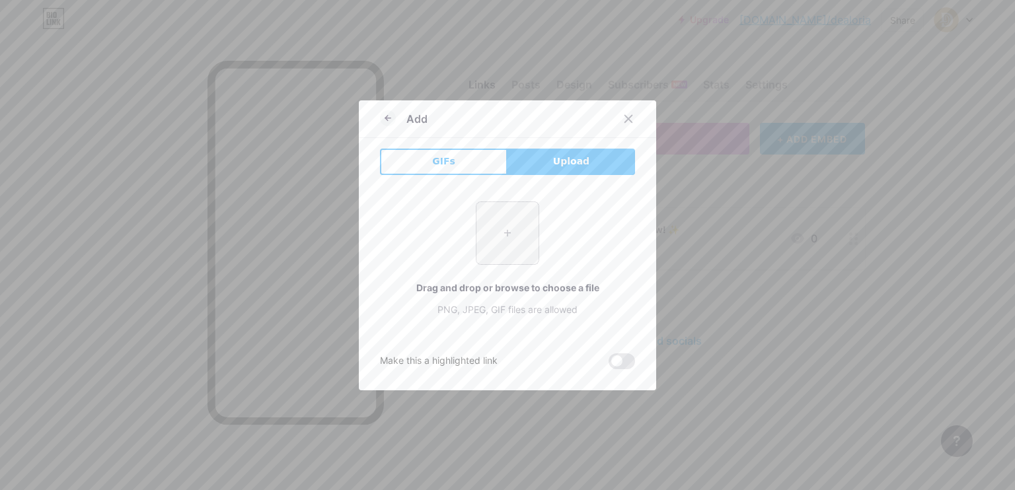
click at [497, 230] on input "file" at bounding box center [508, 233] width 62 height 62
type input "C:\fakepath\Image_fx (1).jpg"
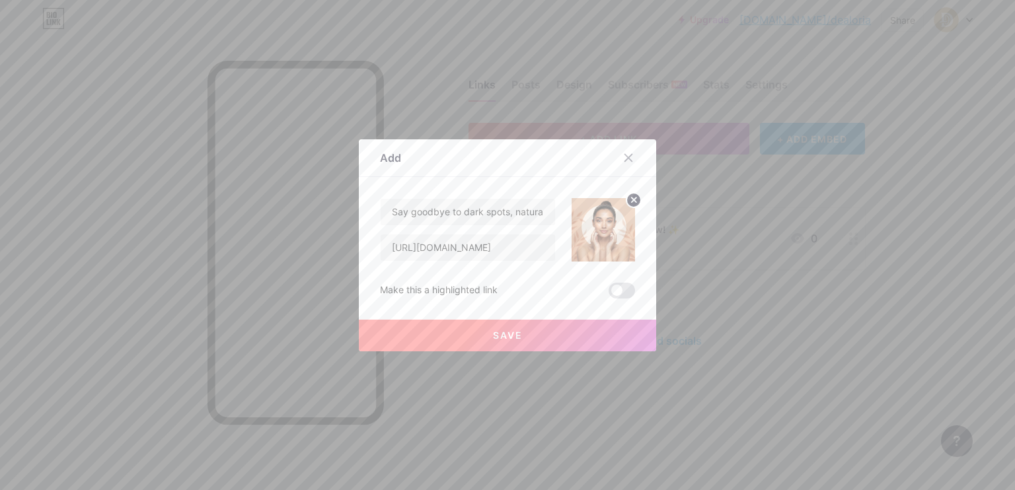
click at [616, 290] on span at bounding box center [622, 291] width 26 height 16
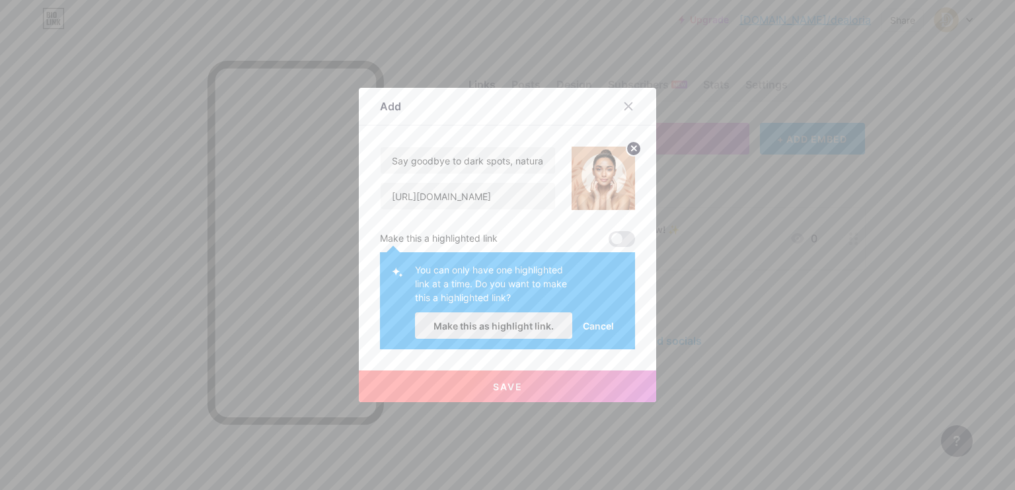
click at [499, 330] on span "Make this as highlight link." at bounding box center [494, 326] width 120 height 11
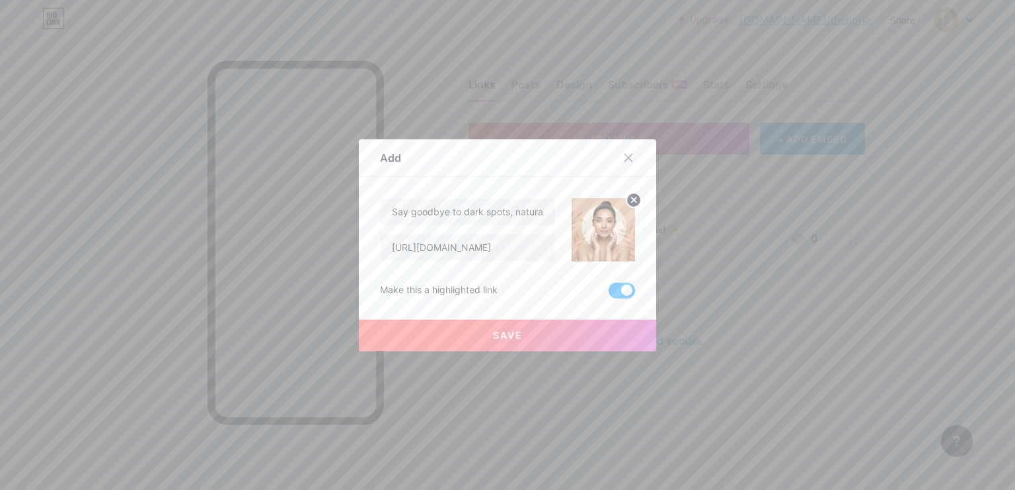
click at [504, 332] on span "Save" at bounding box center [508, 335] width 30 height 11
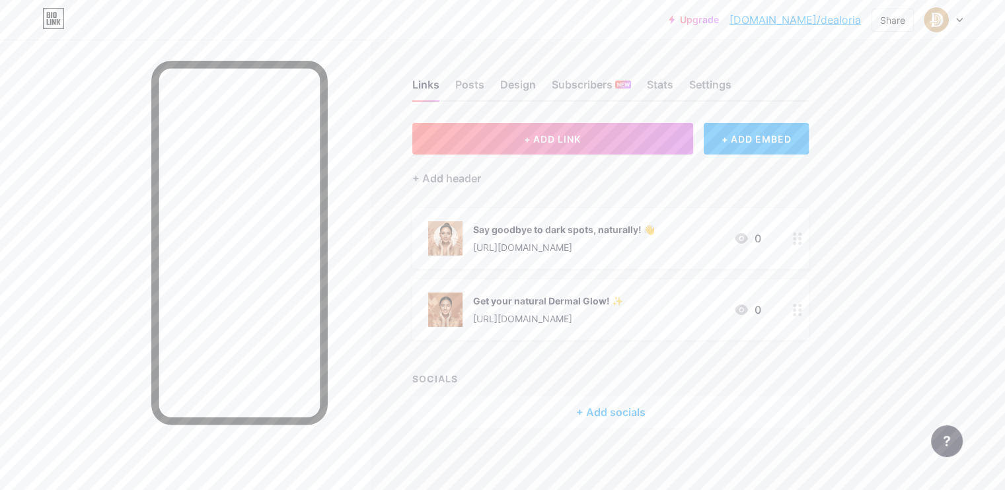
click at [463, 236] on img at bounding box center [445, 238] width 34 height 34
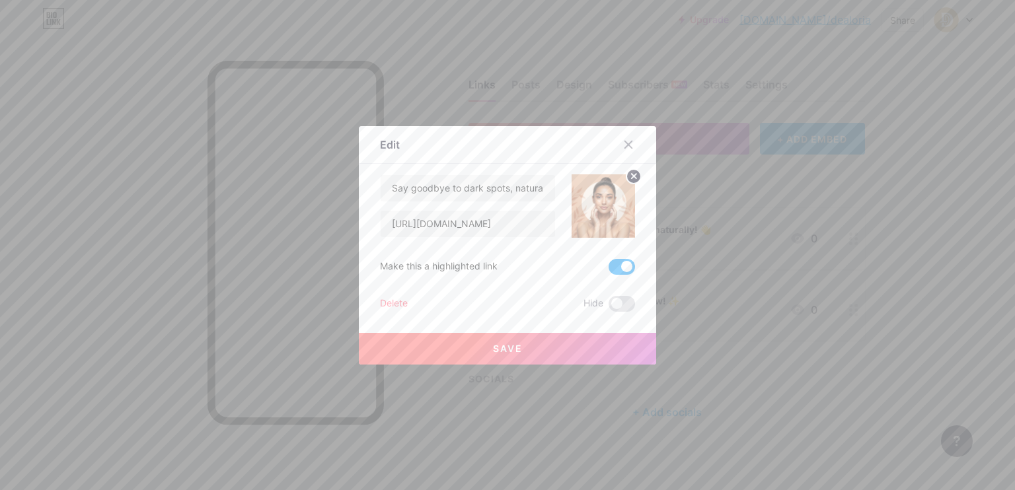
click at [609, 208] on img at bounding box center [603, 205] width 63 height 63
click at [627, 176] on circle at bounding box center [634, 176] width 15 height 15
click at [605, 202] on rect at bounding box center [600, 196] width 21 height 21
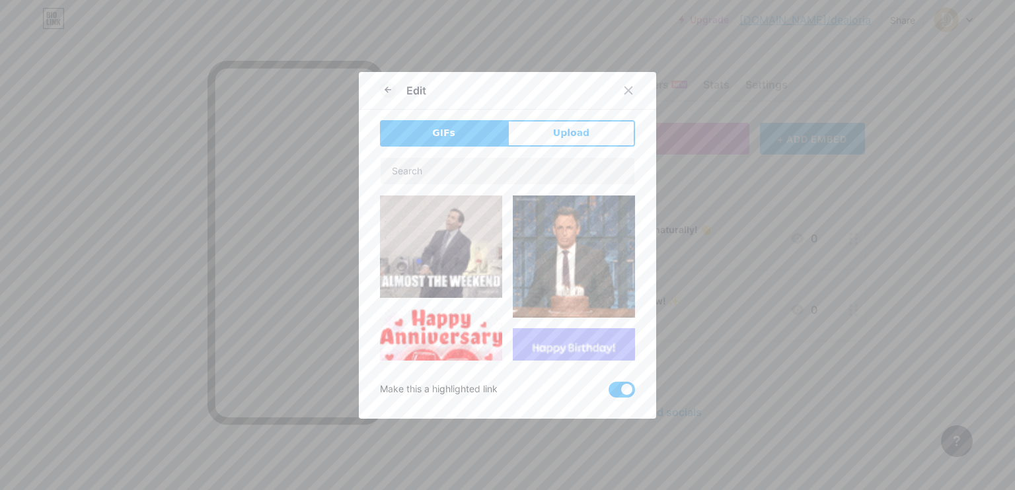
click at [554, 134] on span "Upload" at bounding box center [571, 133] width 36 height 14
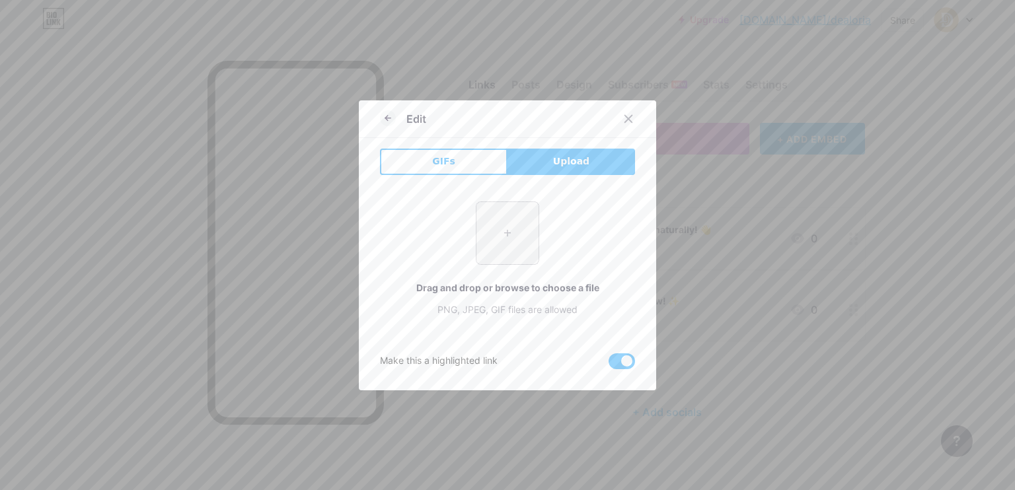
click at [518, 231] on input "file" at bounding box center [508, 233] width 62 height 62
type input "C:\fakepath\Image_fx (2).jpg"
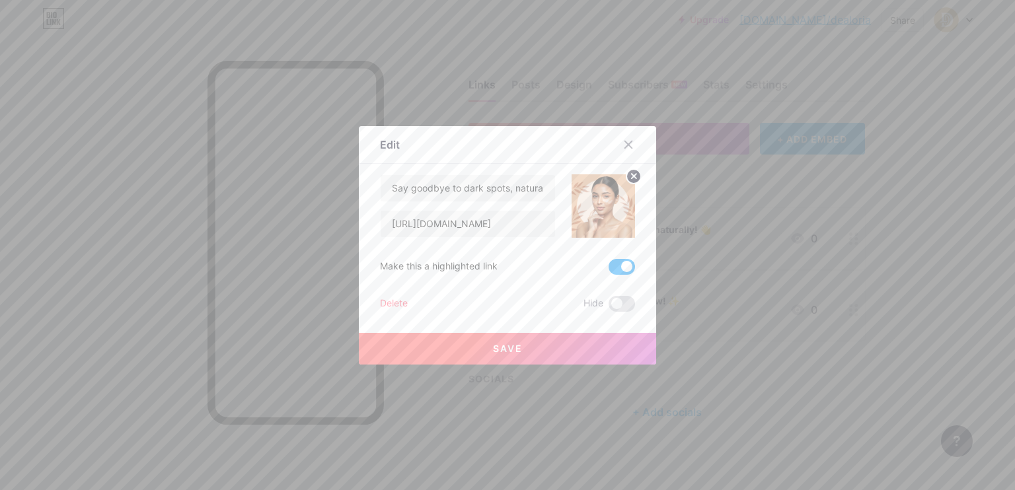
click at [521, 340] on button "Save" at bounding box center [507, 349] width 297 height 32
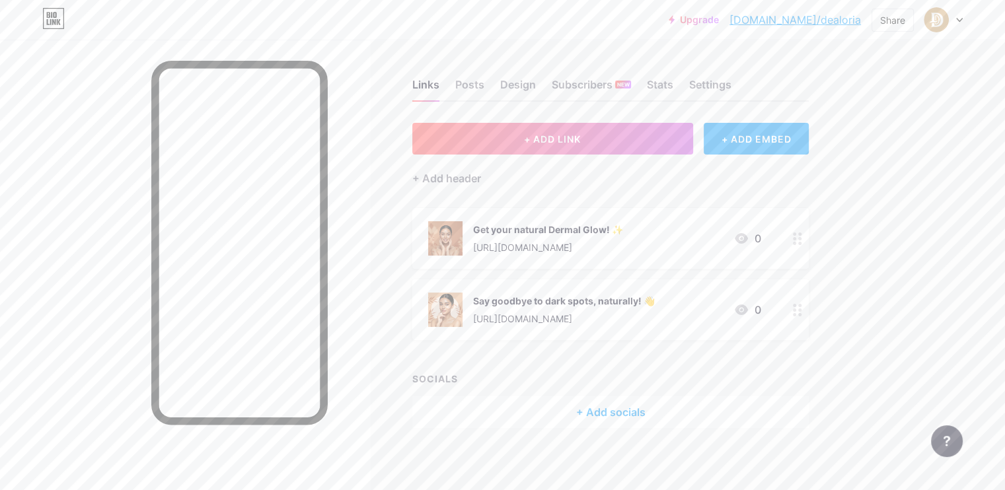
click at [675, 416] on div "+ Add socials" at bounding box center [610, 413] width 397 height 32
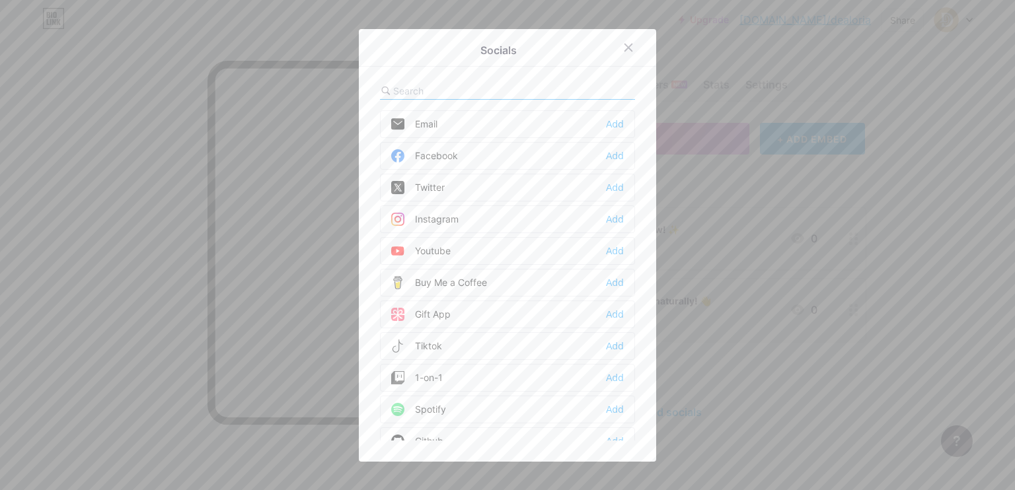
click at [478, 250] on div "Youtube Add" at bounding box center [507, 251] width 255 height 28
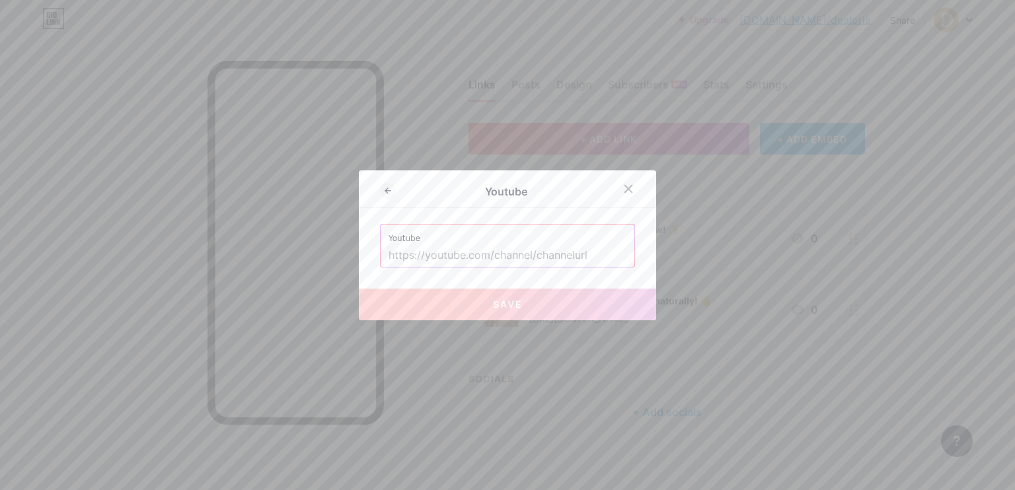
click at [539, 258] on input "text" at bounding box center [508, 256] width 238 height 22
paste input "[URL][DOMAIN_NAME]"
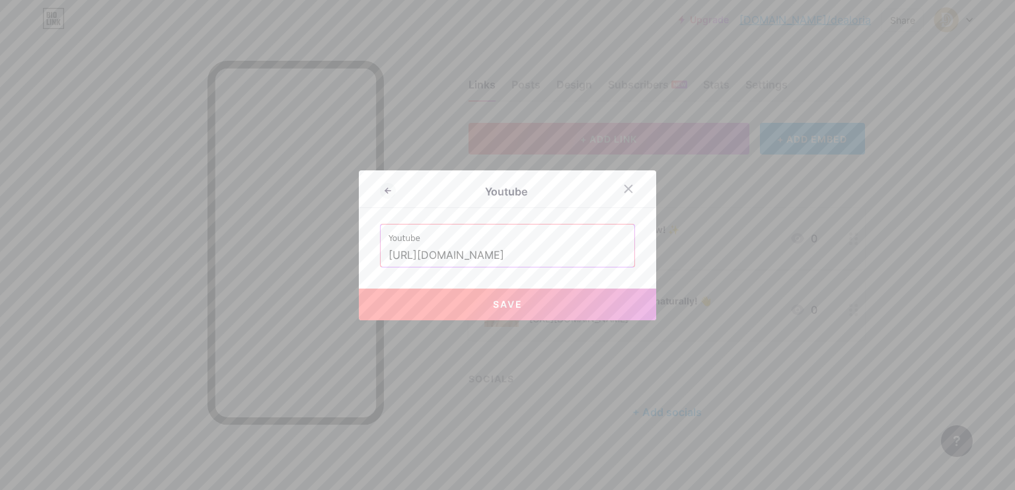
type input "[URL][DOMAIN_NAME]"
click at [540, 307] on button "Save" at bounding box center [507, 305] width 297 height 32
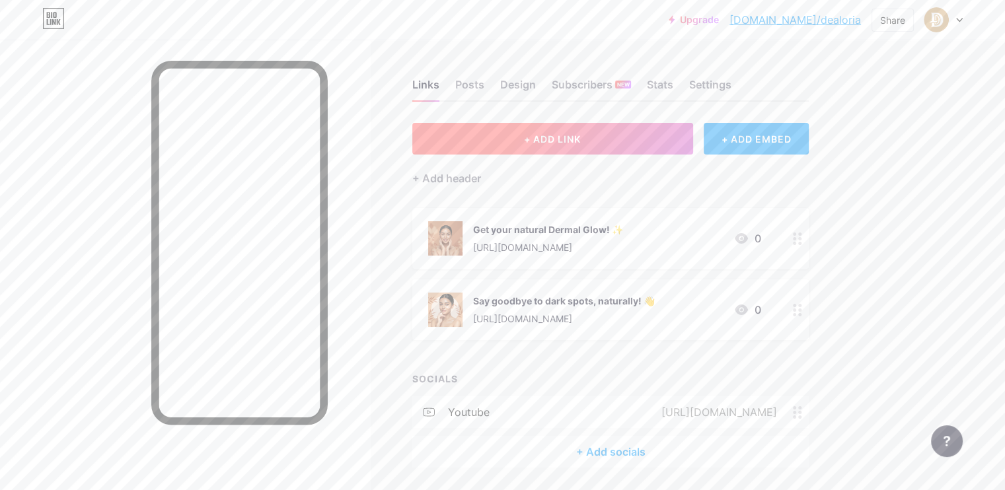
click at [648, 137] on button "+ ADD LINK" at bounding box center [552, 139] width 281 height 32
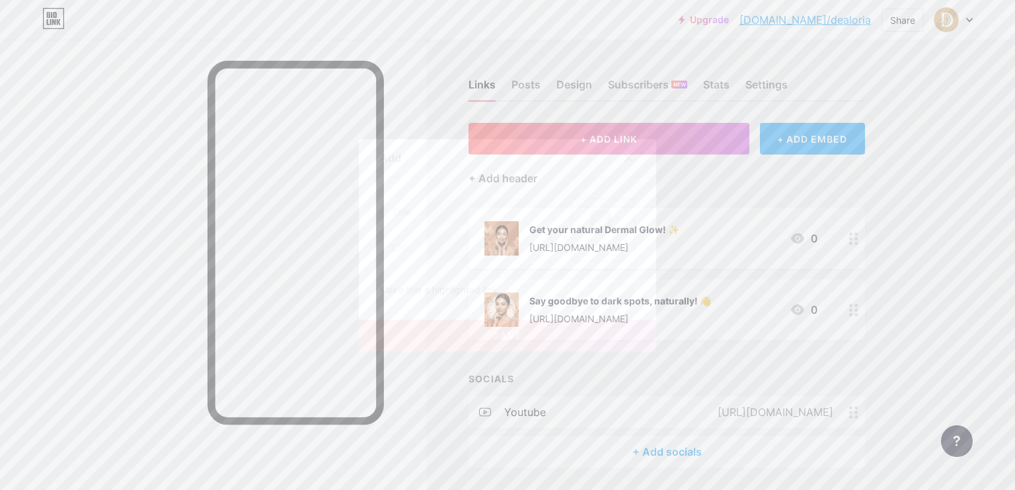
click at [590, 243] on div "Picture" at bounding box center [603, 245] width 26 height 10
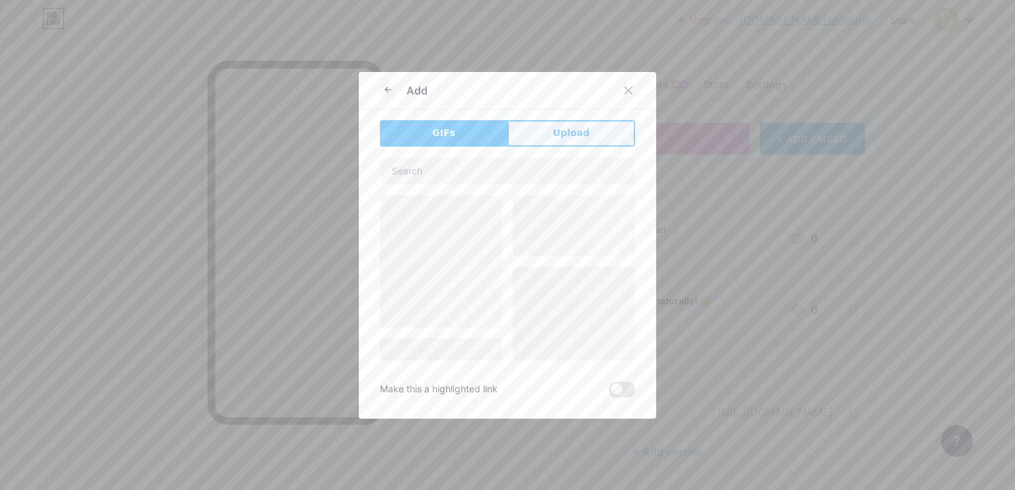
click at [553, 132] on span "Upload" at bounding box center [571, 133] width 36 height 14
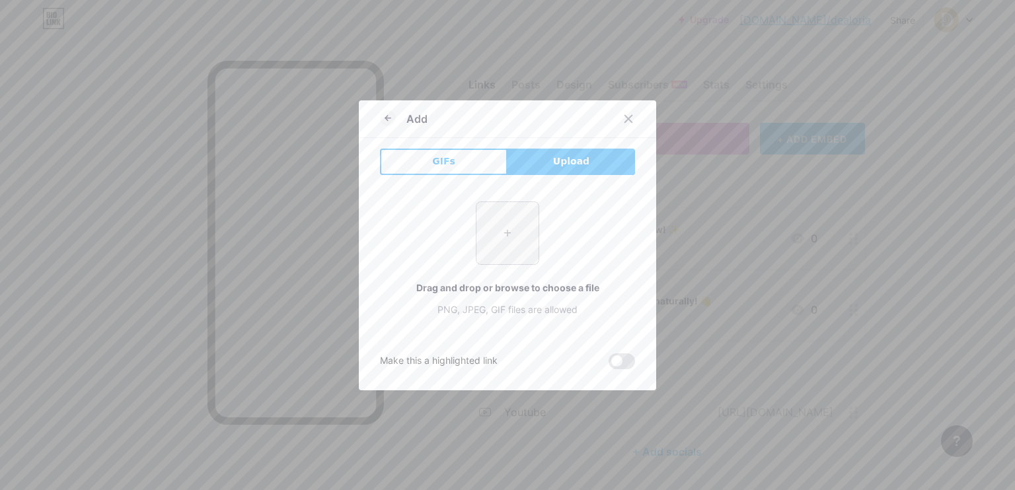
click at [515, 227] on input "file" at bounding box center [508, 233] width 62 height 62
type input "C:\fakepath\Image_fx (3).jpg"
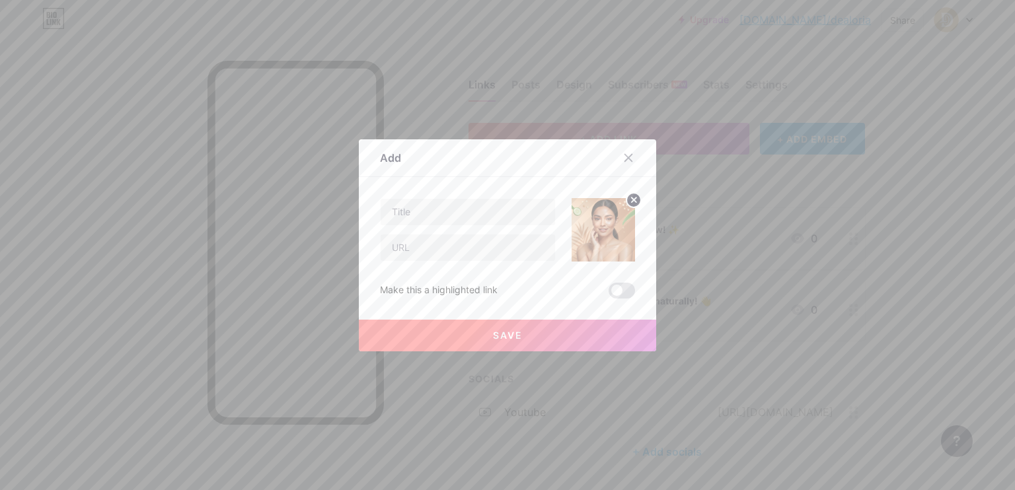
click at [632, 198] on icon at bounding box center [634, 200] width 5 height 5
click at [611, 227] on div "Picture" at bounding box center [603, 229] width 63 height 63
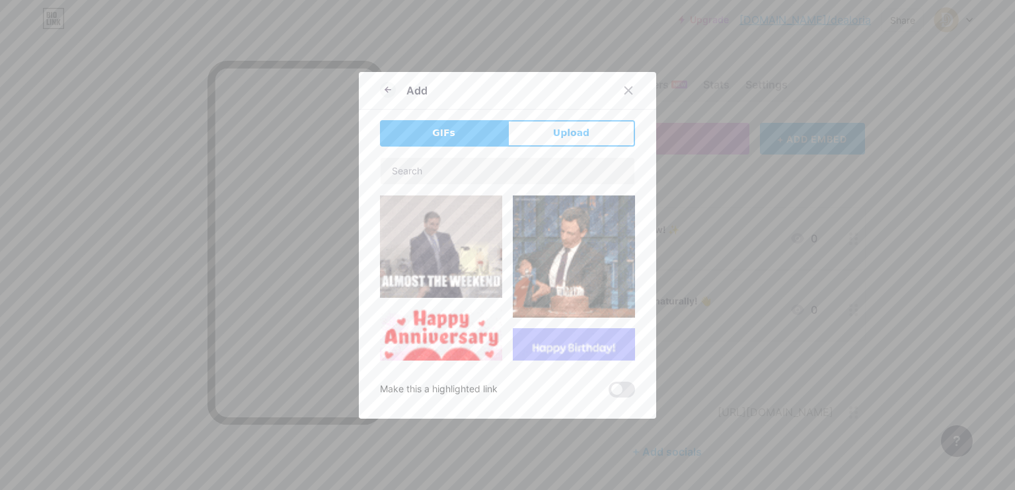
click at [547, 127] on button "Upload" at bounding box center [572, 133] width 128 height 26
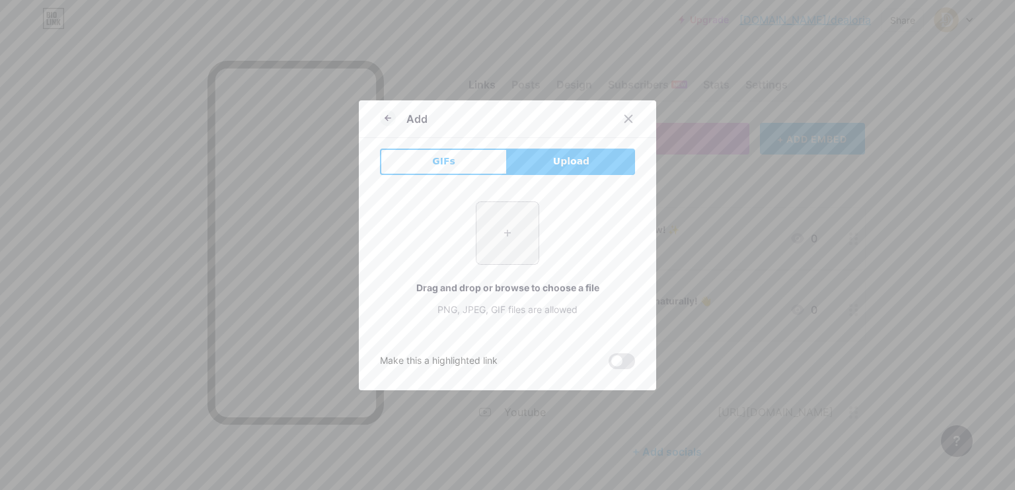
click at [517, 250] on input "file" at bounding box center [508, 233] width 62 height 62
type input "C:\fakepath\Image_fx (4).jpg"
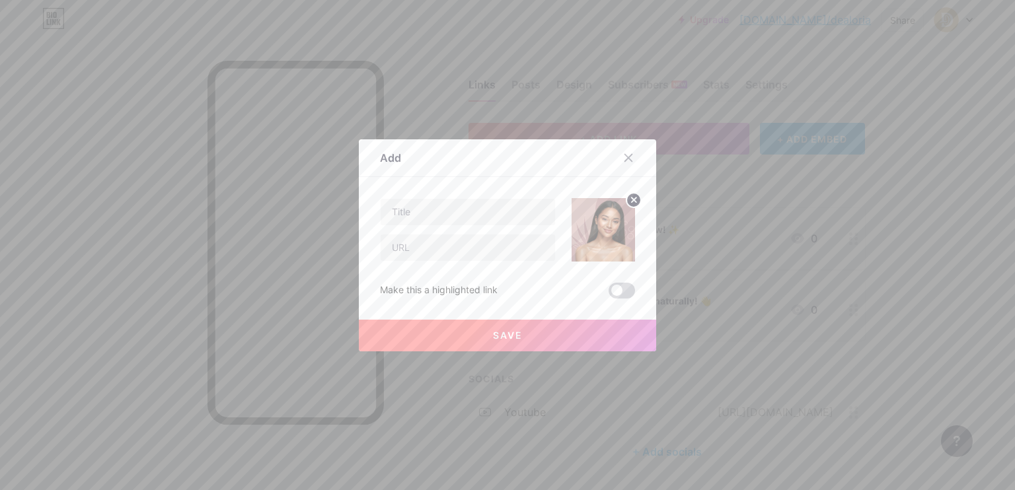
click at [618, 291] on span at bounding box center [622, 291] width 26 height 16
click at [609, 294] on input "checkbox" at bounding box center [609, 294] width 0 height 0
click at [453, 213] on input "text" at bounding box center [468, 212] width 174 height 26
drag, startPoint x: 483, startPoint y: 256, endPoint x: 483, endPoint y: 245, distance: 10.6
click at [483, 245] on input "text" at bounding box center [468, 248] width 174 height 26
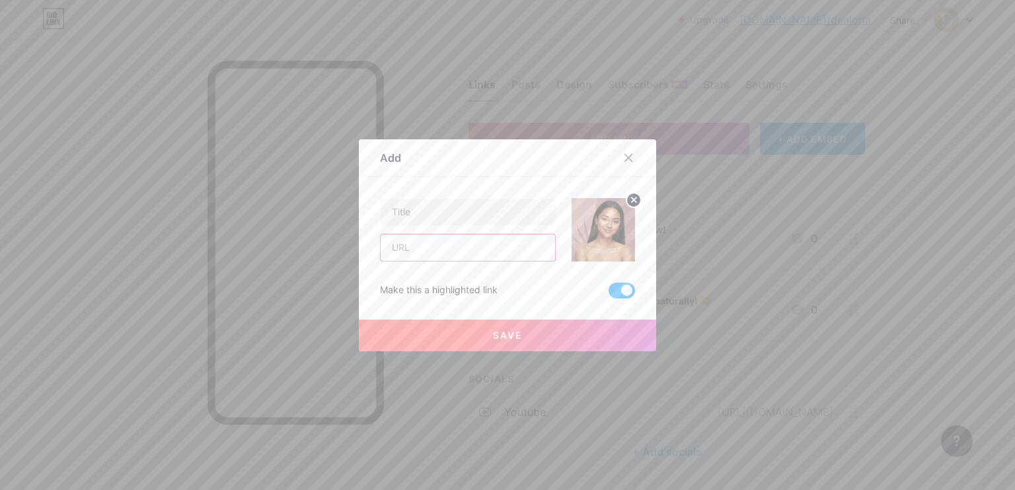
paste input "[URL][DOMAIN_NAME]"
type input "[URL][DOMAIN_NAME]"
click at [454, 210] on input "text" at bounding box center [468, 212] width 174 height 26
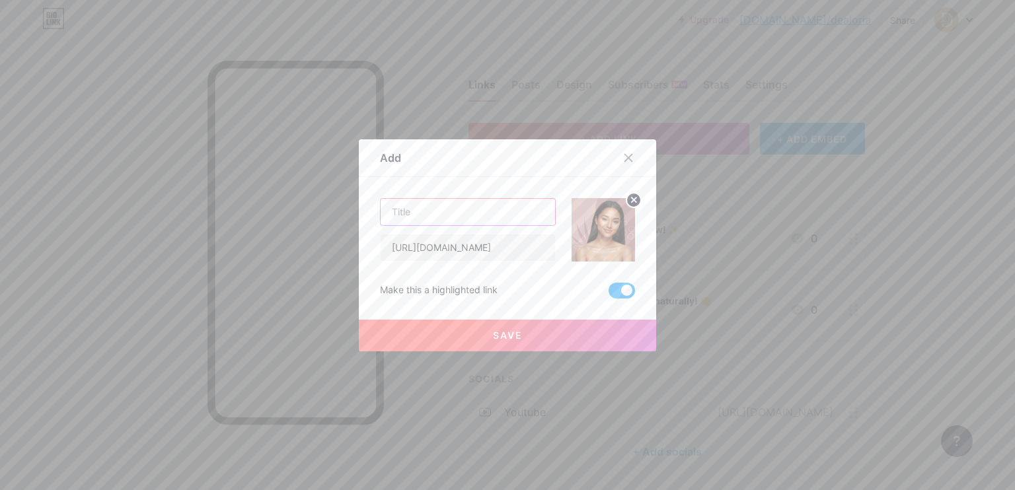
paste input "Support your skin's microbiome. 🌱"
type input "Support your skin's microbiome. 🌱"
click at [507, 336] on span "Save" at bounding box center [508, 335] width 30 height 11
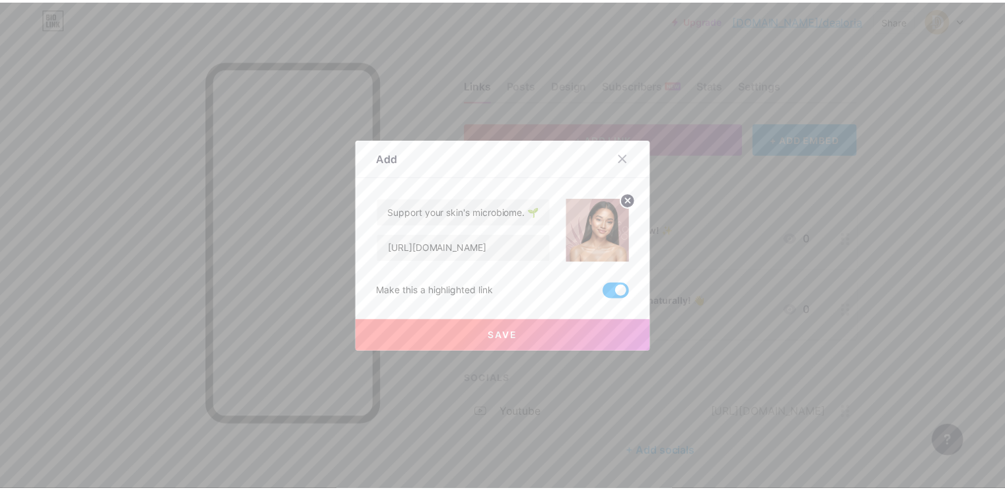
scroll to position [0, 0]
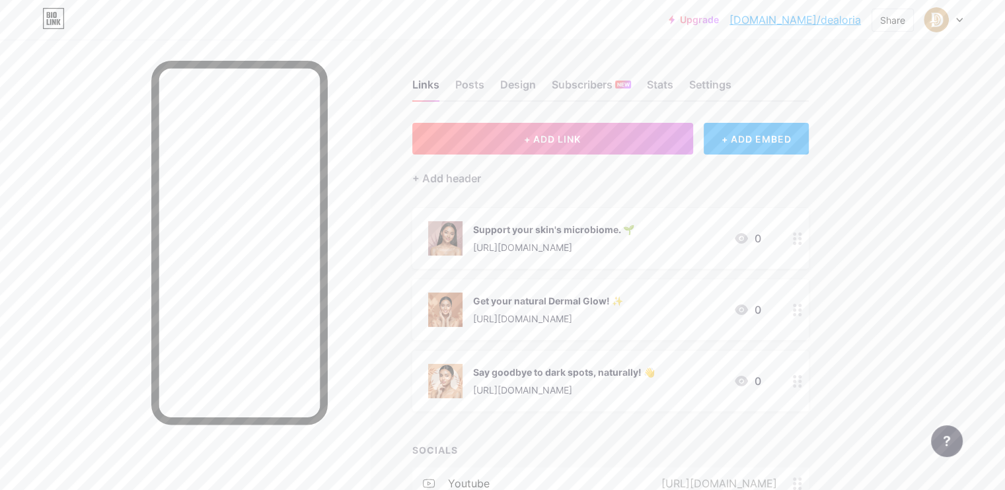
click at [809, 383] on div at bounding box center [797, 381] width 22 height 61
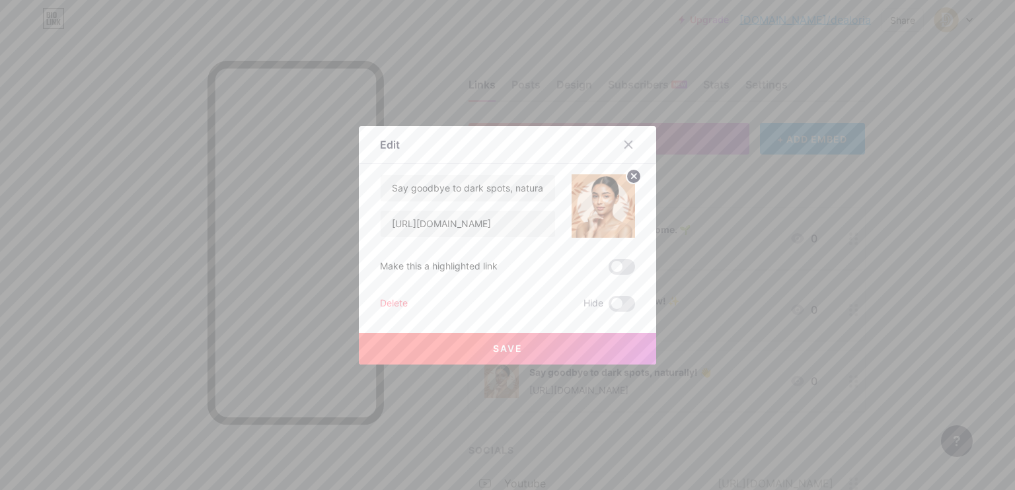
click at [609, 216] on img at bounding box center [603, 205] width 63 height 63
click at [629, 179] on circle at bounding box center [634, 176] width 15 height 15
click at [594, 206] on rect at bounding box center [600, 196] width 21 height 21
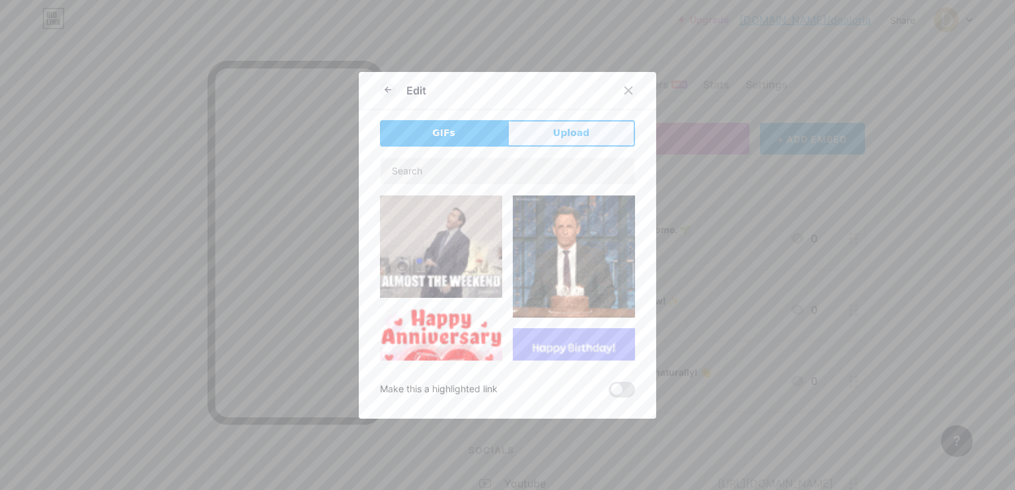
click at [593, 124] on button "Upload" at bounding box center [572, 133] width 128 height 26
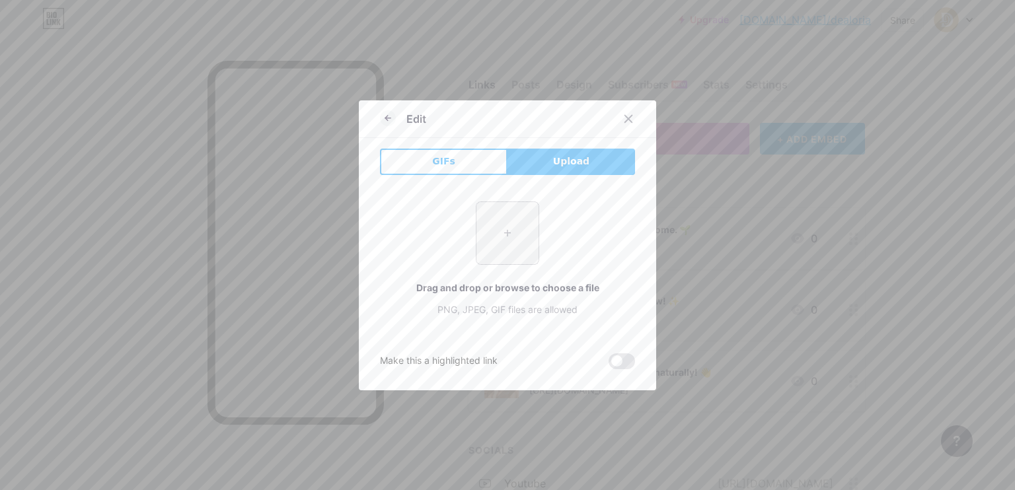
click at [508, 245] on input "file" at bounding box center [508, 233] width 62 height 62
type input "C:\fakepath\Image_fx (5).jpg"
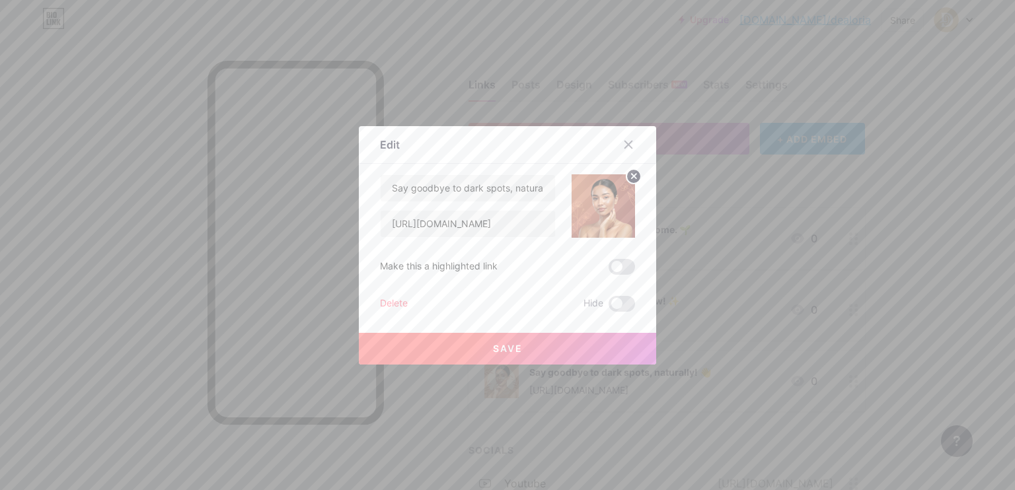
click at [545, 346] on button "Save" at bounding box center [507, 349] width 297 height 32
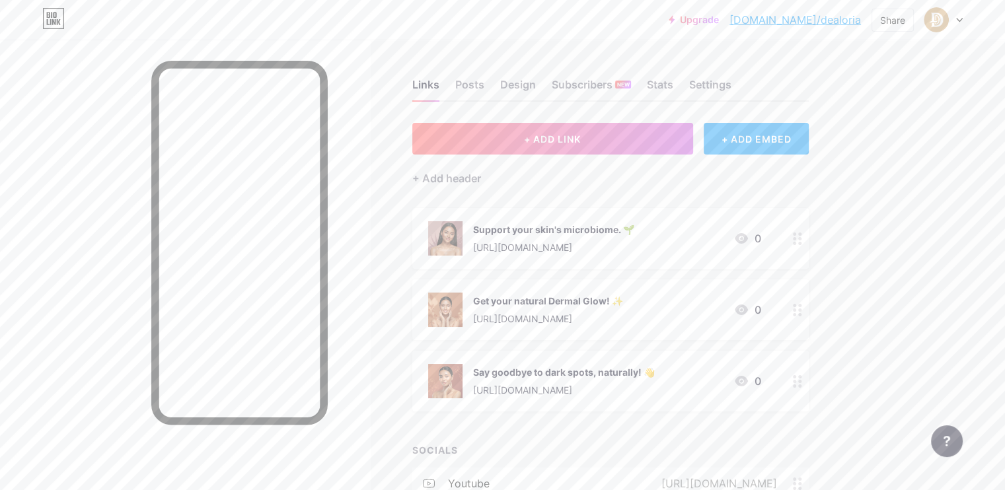
click at [463, 384] on img at bounding box center [445, 381] width 34 height 34
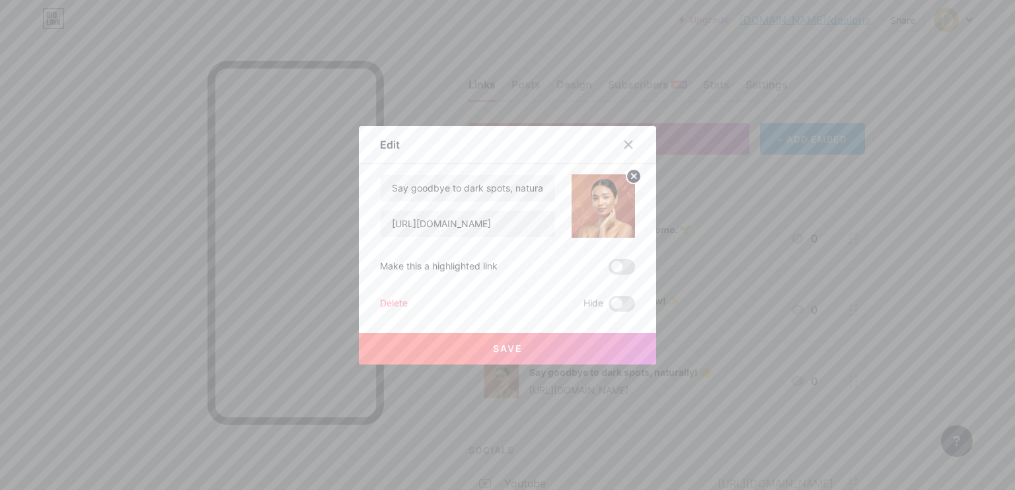
click at [629, 174] on icon at bounding box center [634, 177] width 16 height 16
click at [598, 201] on rect at bounding box center [600, 196] width 21 height 21
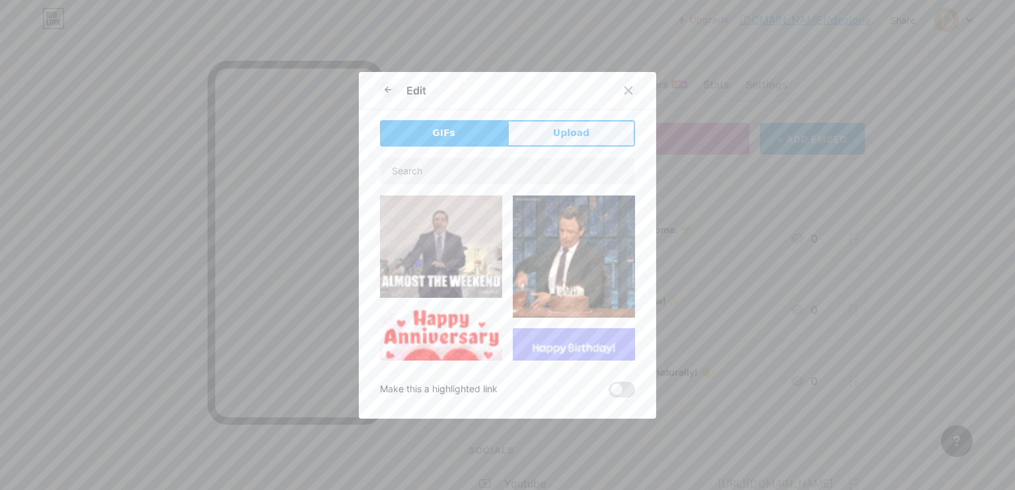
click at [576, 126] on span "Upload" at bounding box center [571, 133] width 36 height 14
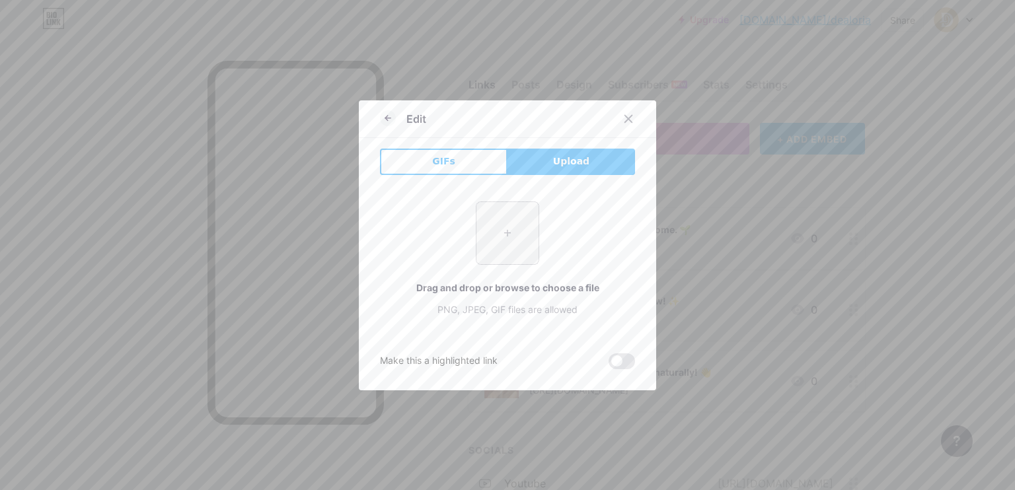
click at [519, 223] on input "file" at bounding box center [508, 233] width 62 height 62
type input "C:\fakepath\Image_fx (2).jpg"
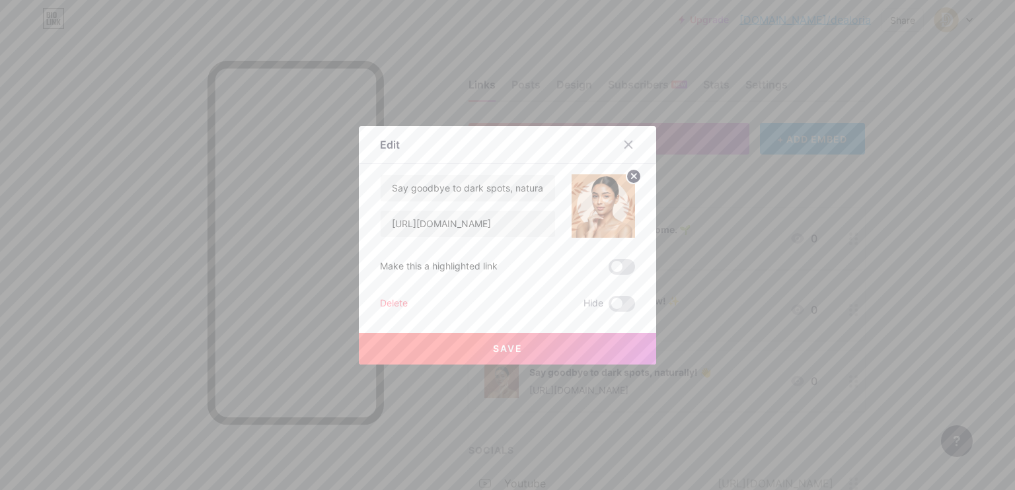
click at [617, 265] on span at bounding box center [622, 267] width 26 height 16
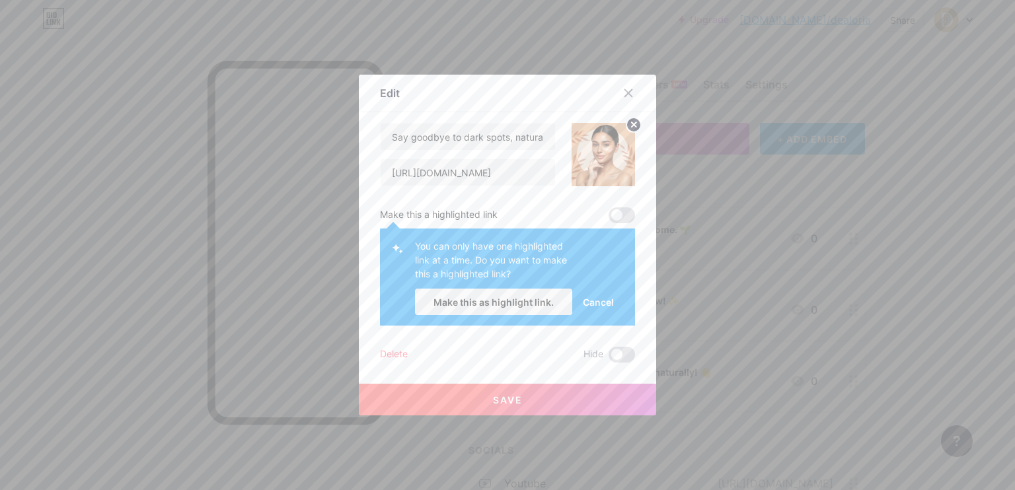
click at [529, 307] on span "Make this as highlight link." at bounding box center [494, 302] width 120 height 11
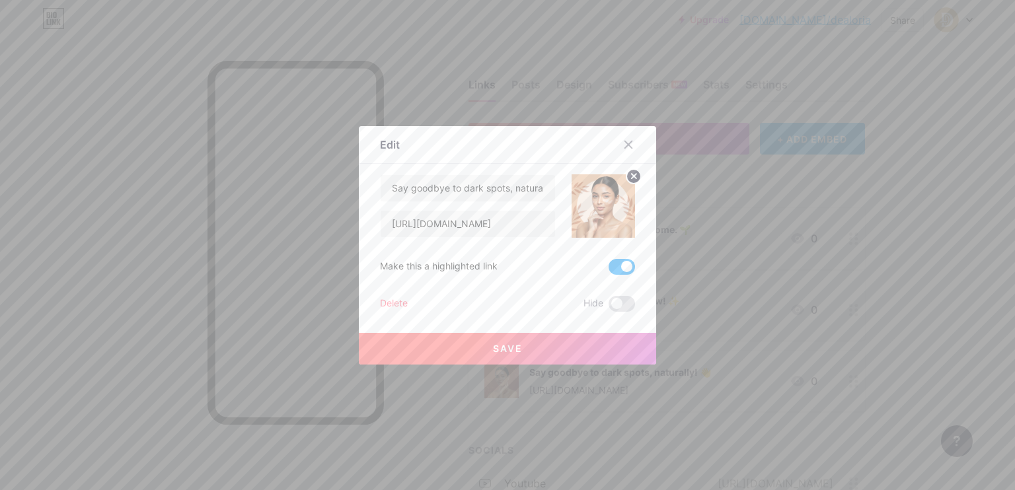
click at [528, 351] on button "Save" at bounding box center [507, 349] width 297 height 32
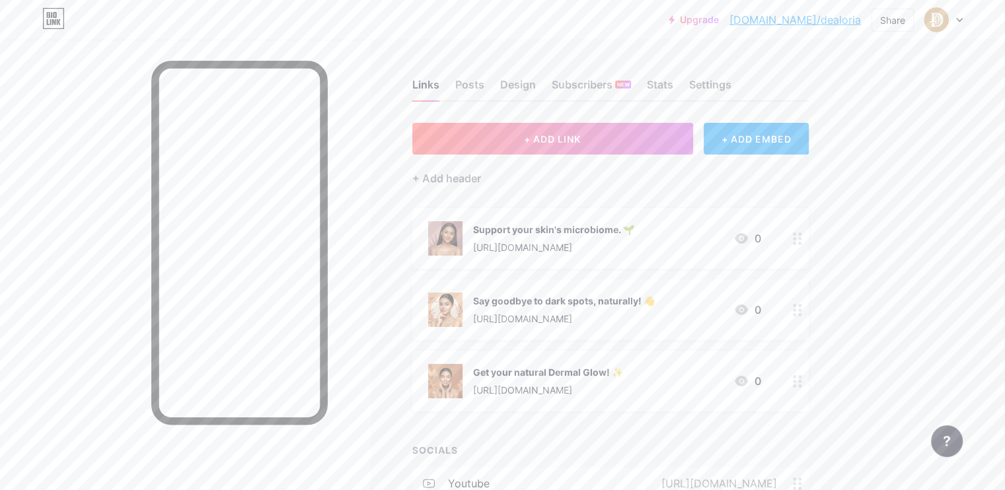
click at [936, 313] on div "Upgrade [DOMAIN_NAME]/dealor... [DOMAIN_NAME]/dealoria Share Switch accounts de…" at bounding box center [502, 302] width 1005 height 605
click at [809, 378] on div at bounding box center [797, 381] width 22 height 61
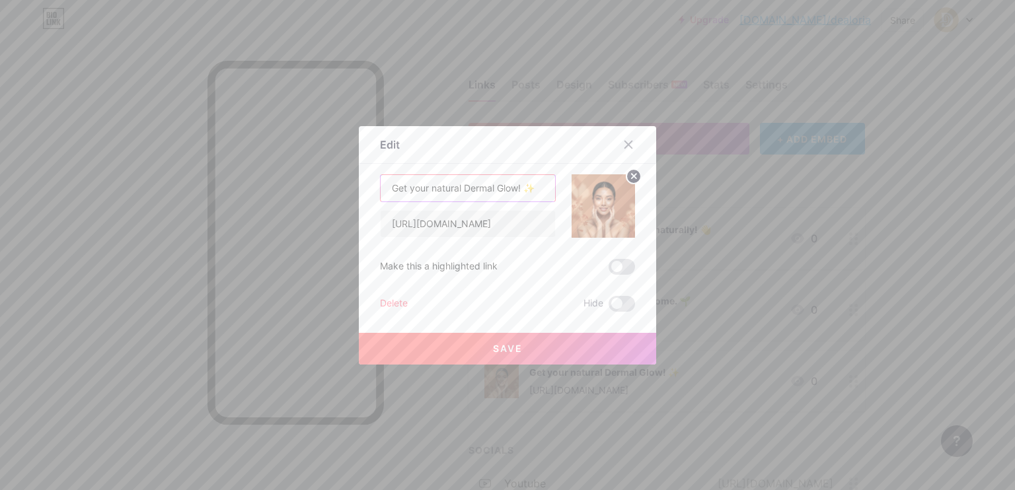
click at [500, 190] on input "Get your natural Dermal Glow! ✨" at bounding box center [468, 188] width 174 height 26
paste input "Natural Dermal Glow"
type input "Natural Dermal Glow ✨"
drag, startPoint x: 560, startPoint y: 346, endPoint x: 676, endPoint y: 335, distance: 116.2
click at [560, 348] on button "Save" at bounding box center [507, 349] width 297 height 32
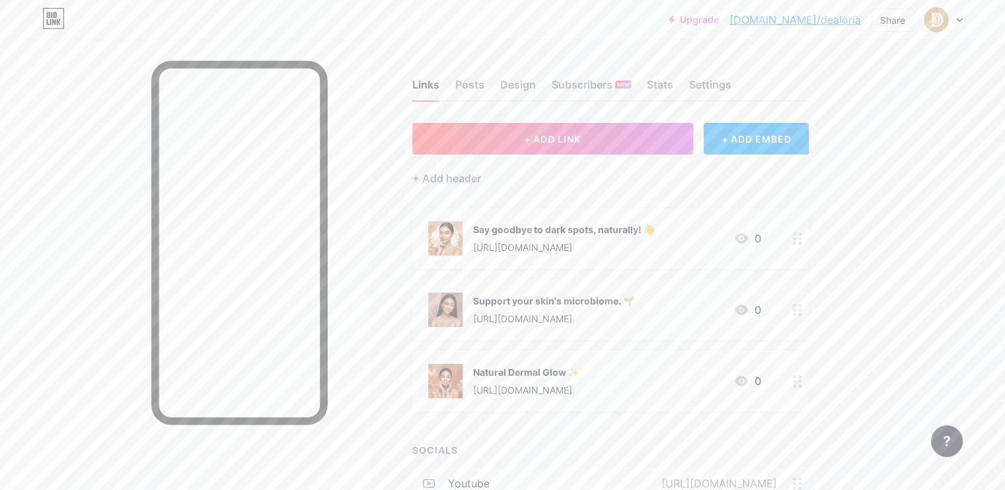
click at [802, 238] on circle at bounding box center [799, 238] width 3 height 3
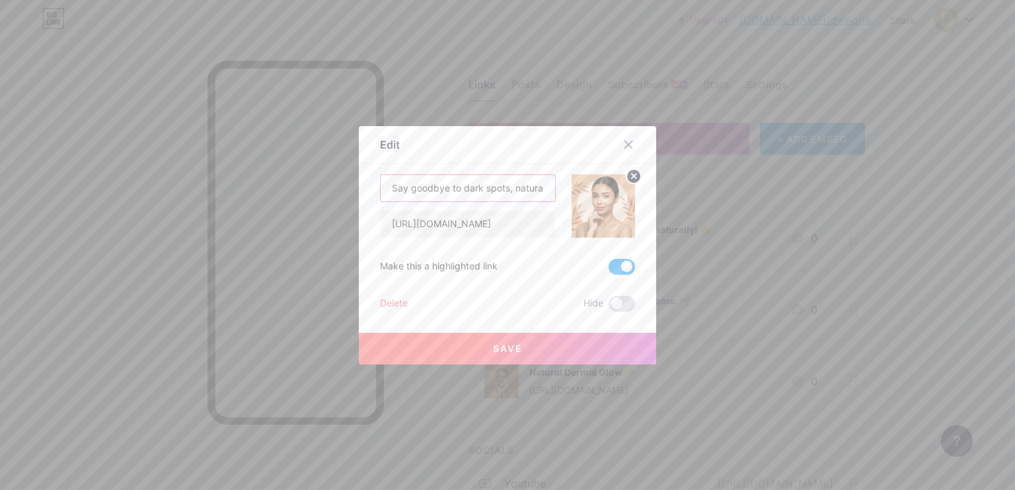
click at [494, 189] on input "Say goodbye to dark spots, naturally! 👋" at bounding box center [468, 188] width 174 height 26
paste input "Natural Spot-Free Skin 🌿"
type input "Natural Spot-Free Skin 🌿"
click at [519, 348] on button "Save" at bounding box center [507, 349] width 297 height 32
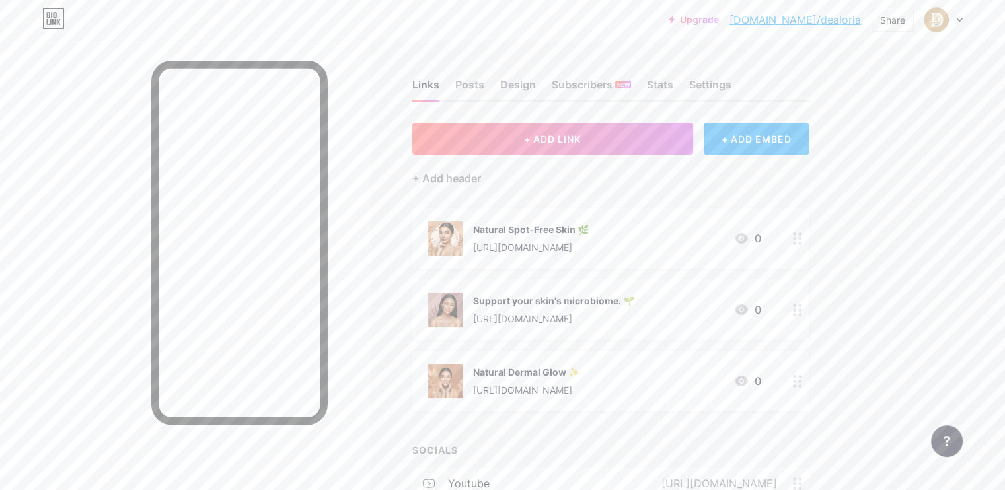
click at [809, 238] on div at bounding box center [797, 238] width 22 height 61
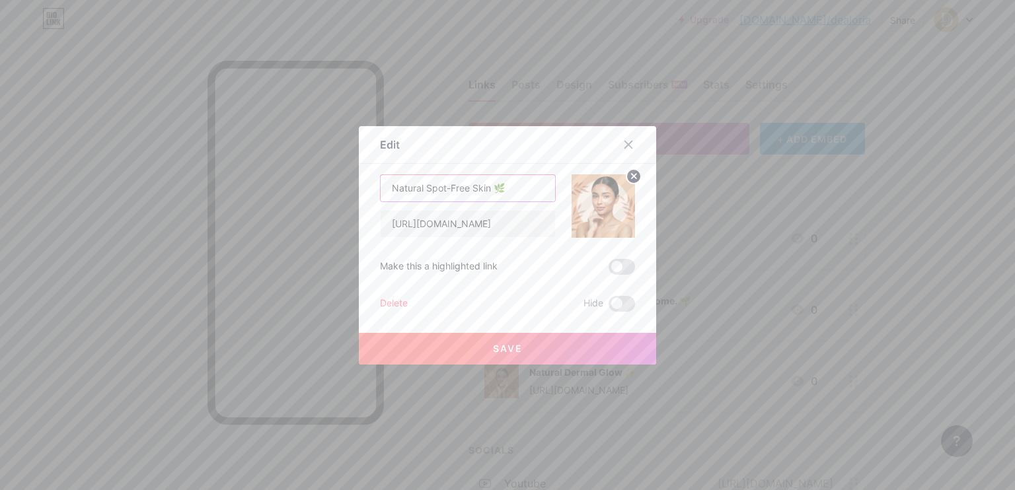
drag, startPoint x: 421, startPoint y: 184, endPoint x: 336, endPoint y: 186, distance: 85.3
click at [336, 186] on div "Edit Content YouTube Play YouTube video without leaving your page. ADD Vimeo Pl…" at bounding box center [507, 245] width 1015 height 490
type input "Spot-Free Skin 🌿"
click at [521, 344] on button "Save" at bounding box center [507, 349] width 297 height 32
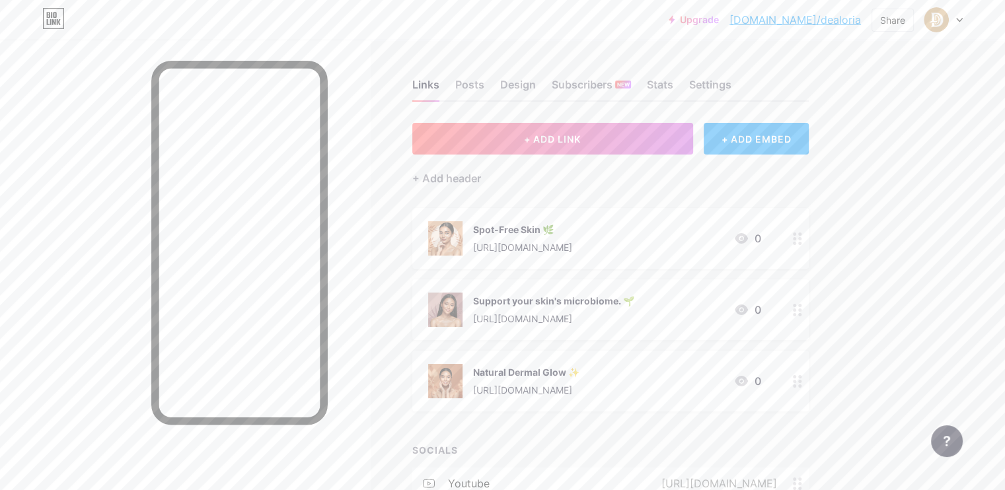
click at [802, 381] on icon at bounding box center [797, 381] width 9 height 13
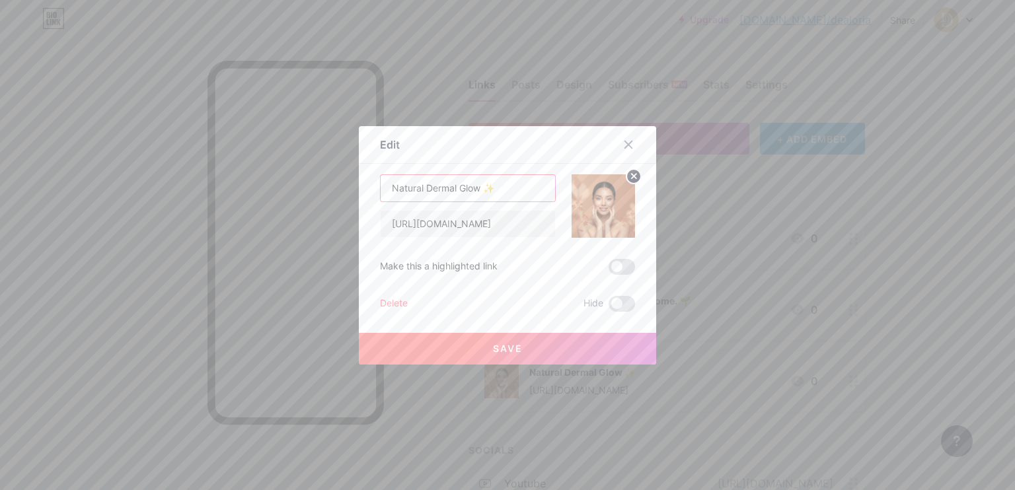
drag, startPoint x: 424, startPoint y: 186, endPoint x: 284, endPoint y: 200, distance: 140.7
click at [286, 198] on div "Edit Content YouTube Play YouTube video without leaving your page. ADD Vimeo Pl…" at bounding box center [507, 245] width 1015 height 490
type input "Dermal Glow ✨"
click at [540, 346] on button "Save" at bounding box center [507, 349] width 297 height 32
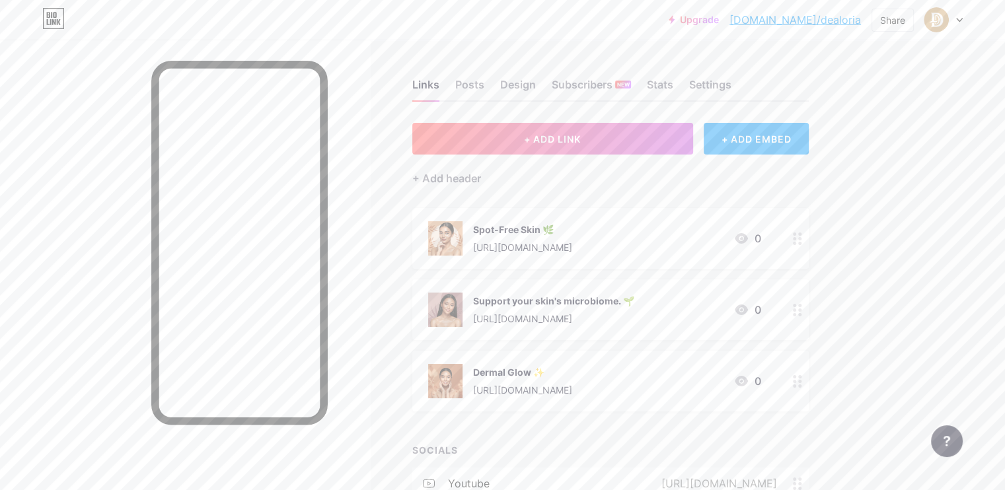
click at [796, 314] on circle at bounding box center [794, 314] width 3 height 3
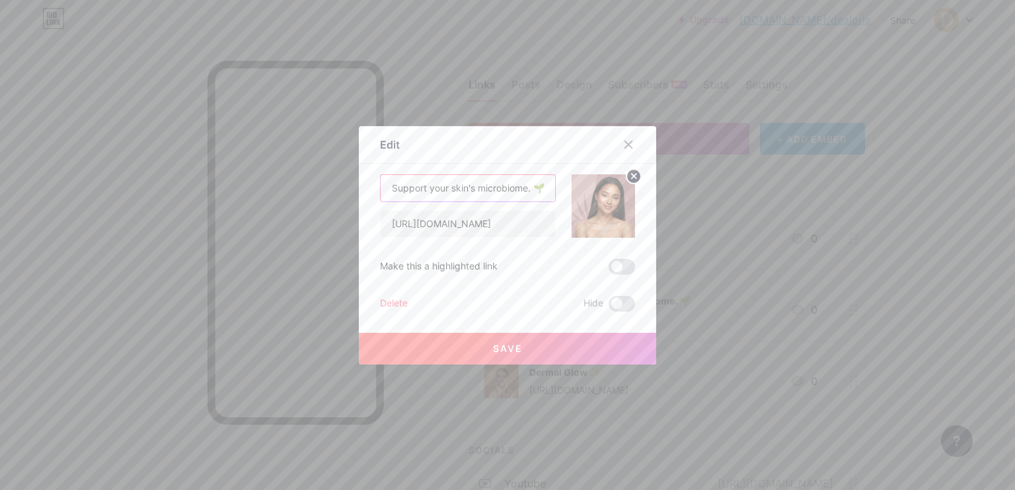
click at [465, 192] on input "Support your skin's microbiome. 🌱" at bounding box center [468, 188] width 174 height 26
paste input "Microbiome-Healthy Skin 🔬"
type input "Microbiome-Healthy Skin 🔬"
click at [518, 352] on button "Save" at bounding box center [507, 349] width 297 height 32
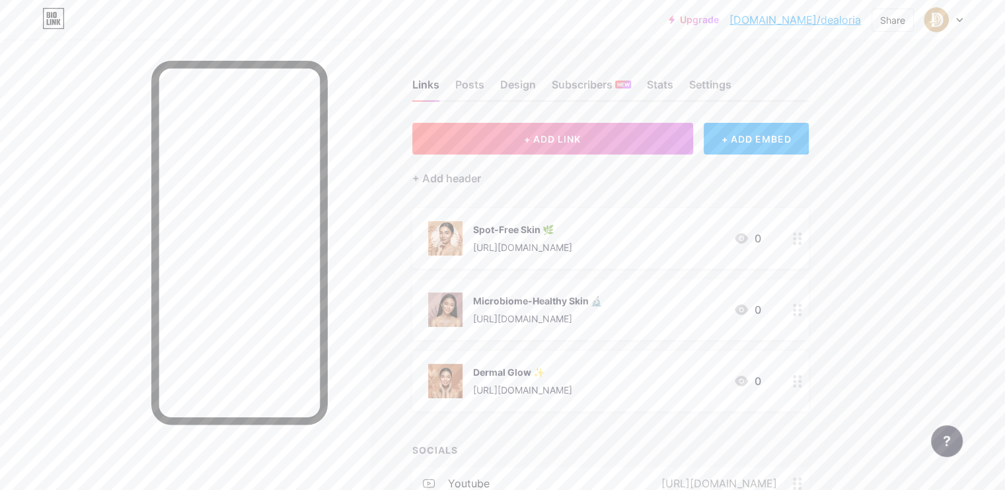
click at [796, 315] on circle at bounding box center [794, 314] width 3 height 3
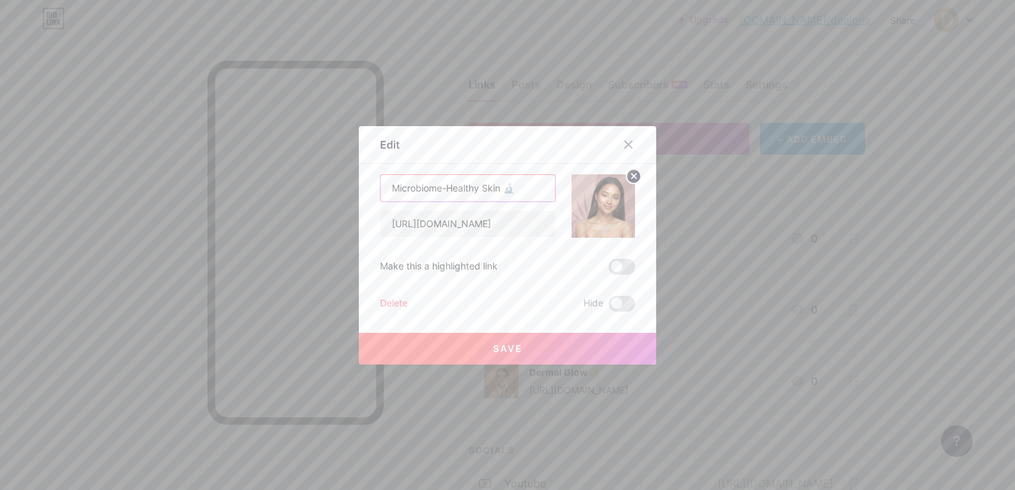
drag, startPoint x: 477, startPoint y: 188, endPoint x: 500, endPoint y: 196, distance: 25.1
click at [500, 196] on input "Microbiome-Healthy Skin 🔬" at bounding box center [468, 188] width 174 height 26
type input "Microbiome-Healthy 🔬"
click at [543, 346] on button "Save" at bounding box center [507, 349] width 297 height 32
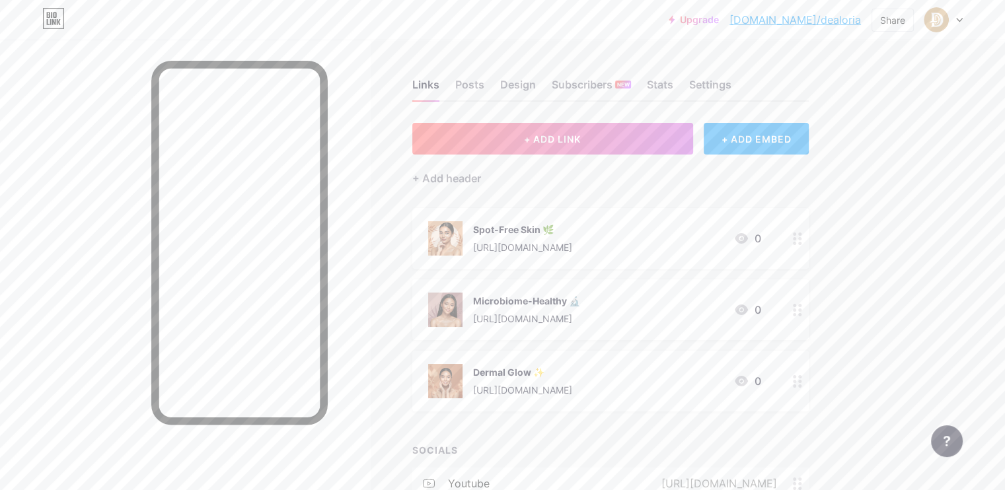
click at [580, 299] on div "Microbiome-Healthy 🔬" at bounding box center [526, 301] width 107 height 14
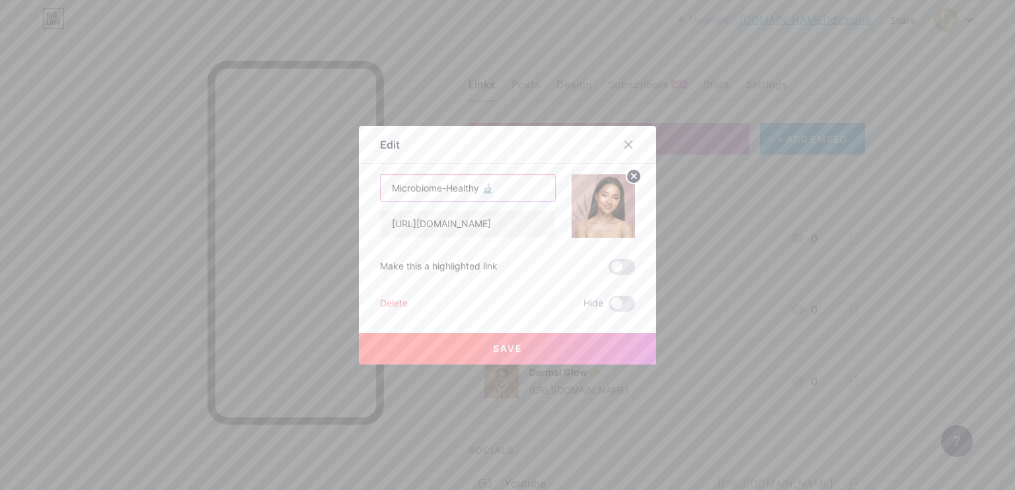
click at [508, 193] on input "Microbiome-Healthy 🔬" at bounding box center [468, 188] width 174 height 26
paste input "Glow ✨"
type input "Microbiome Glow ✨"
click at [529, 346] on button "Save" at bounding box center [507, 349] width 297 height 32
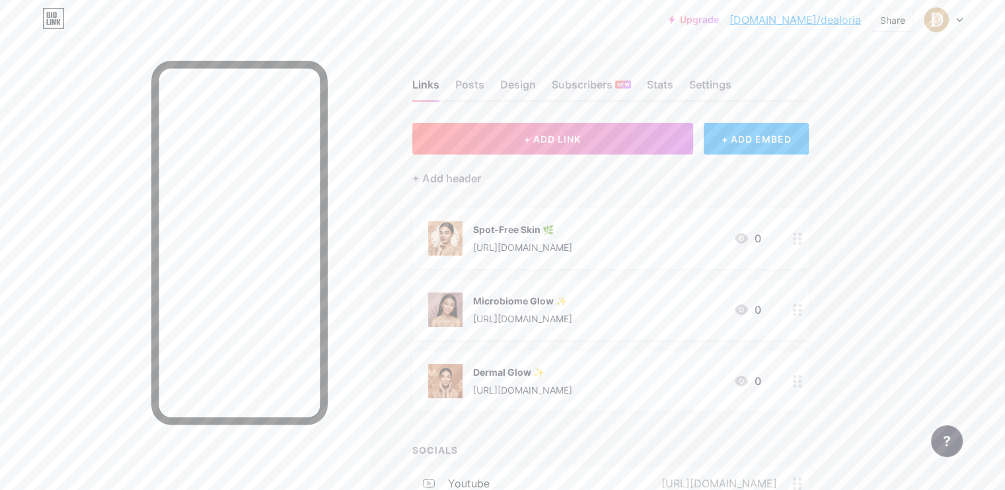
click at [802, 242] on icon at bounding box center [797, 239] width 9 height 13
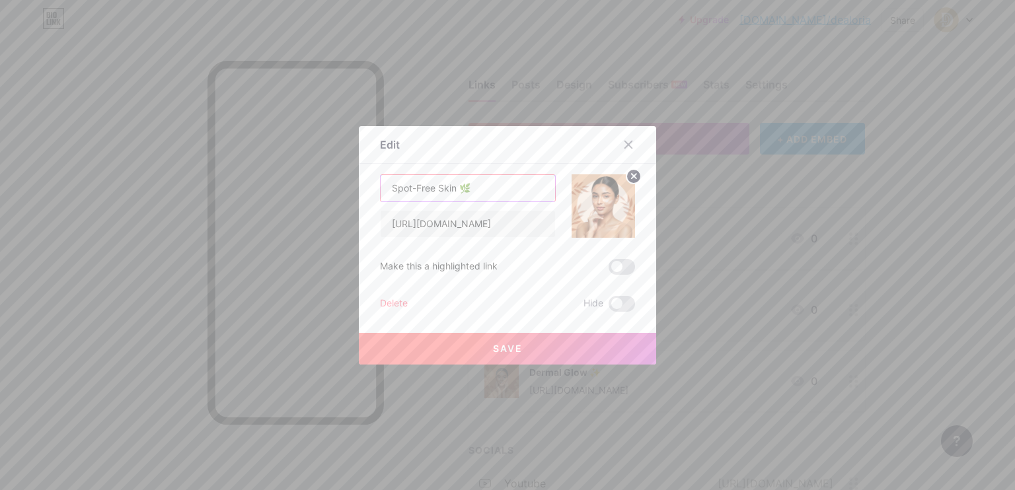
drag, startPoint x: 450, startPoint y: 190, endPoint x: 495, endPoint y: 192, distance: 45.0
click at [495, 192] on input "Spot-Free Skin 🌿" at bounding box center [468, 188] width 174 height 26
type input "Spot-Free Skin"
click at [519, 351] on button "Save" at bounding box center [507, 349] width 297 height 32
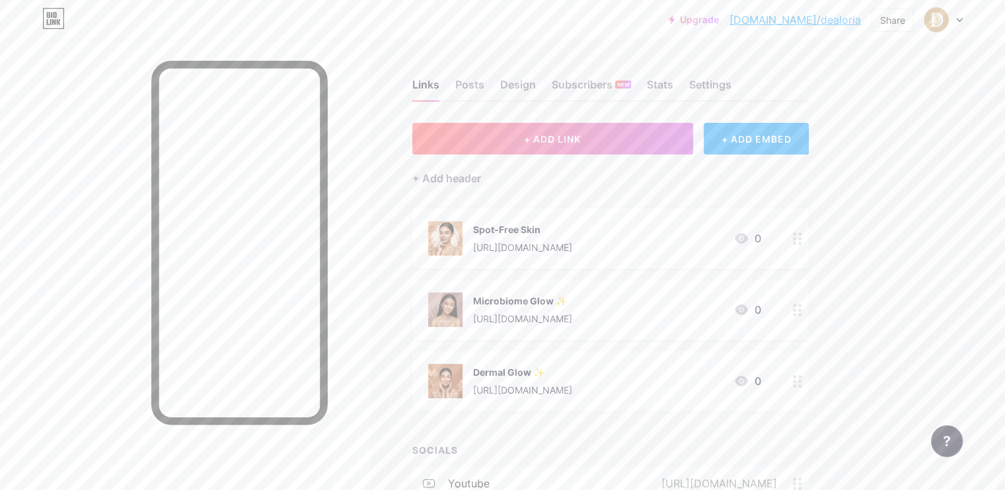
click at [572, 296] on div "Microbiome Glow ✨" at bounding box center [522, 301] width 99 height 14
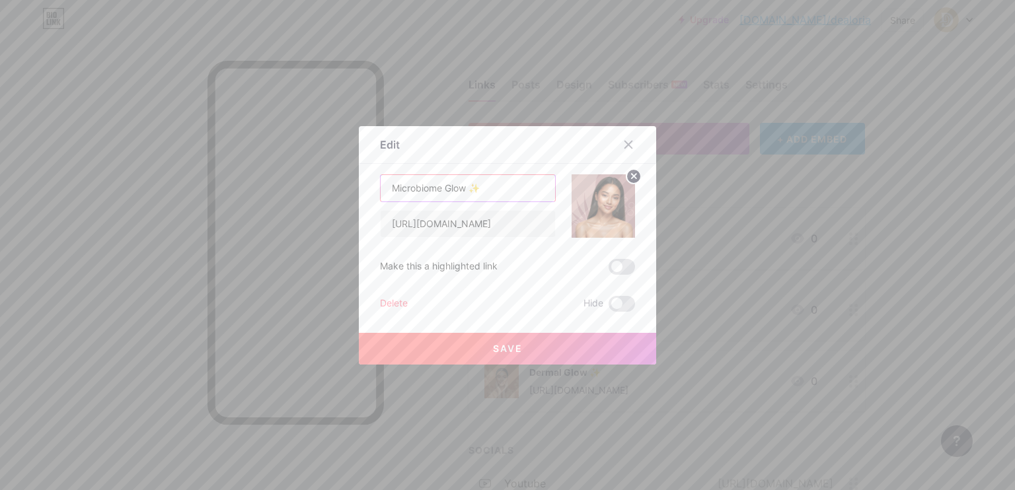
click at [488, 186] on input "Microbiome Glow ✨" at bounding box center [468, 188] width 174 height 26
drag, startPoint x: 389, startPoint y: 189, endPoint x: 347, endPoint y: 194, distance: 42.0
click at [346, 193] on div "Edit Content YouTube Play YouTube video without leaving your page. ADD Vimeo Pl…" at bounding box center [507, 245] width 1015 height 490
type input "Microbiome Glow"
click at [516, 348] on span "Save" at bounding box center [508, 348] width 30 height 11
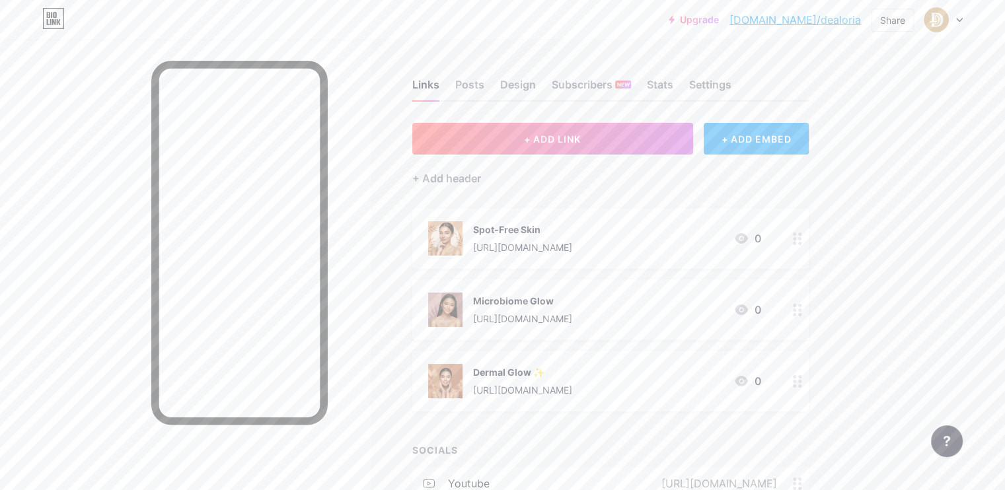
click at [572, 377] on div "Dermal Glow ✨" at bounding box center [522, 372] width 99 height 14
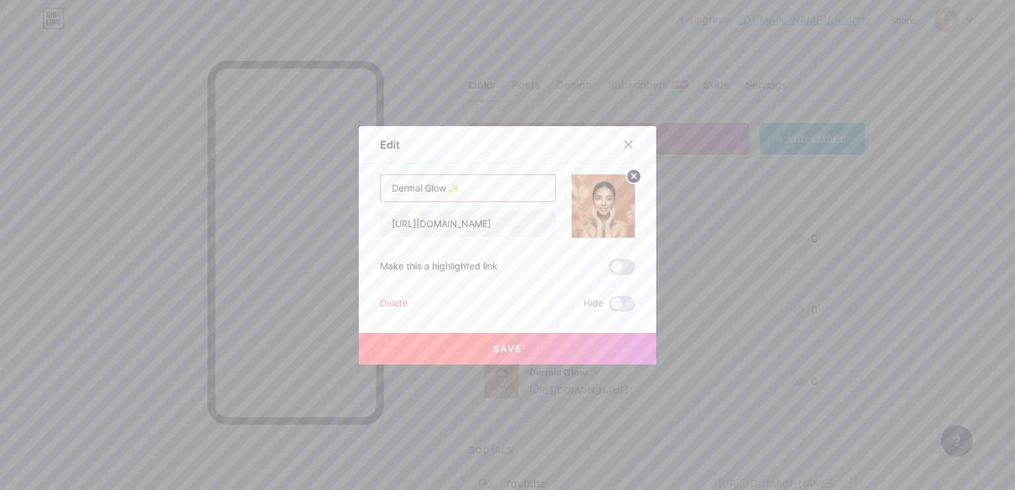
click at [487, 189] on input "Dermal Glow ✨" at bounding box center [468, 188] width 174 height 26
type input "Dermal Glow"
click at [499, 346] on span "Save" at bounding box center [508, 348] width 30 height 11
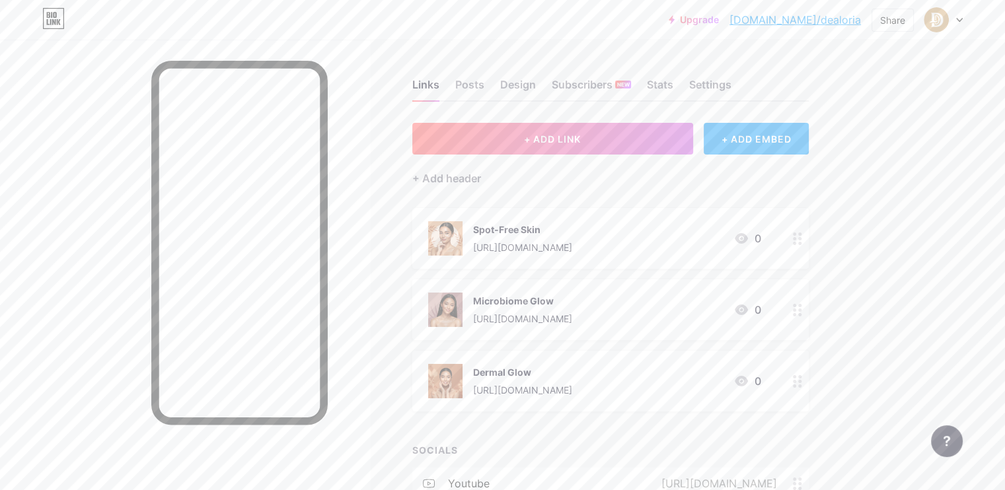
click at [929, 210] on div "Upgrade [DOMAIN_NAME]/dealor... [DOMAIN_NAME]/dealoria Share Switch accounts de…" at bounding box center [502, 302] width 1005 height 605
click at [732, 83] on div "Settings" at bounding box center [710, 89] width 42 height 24
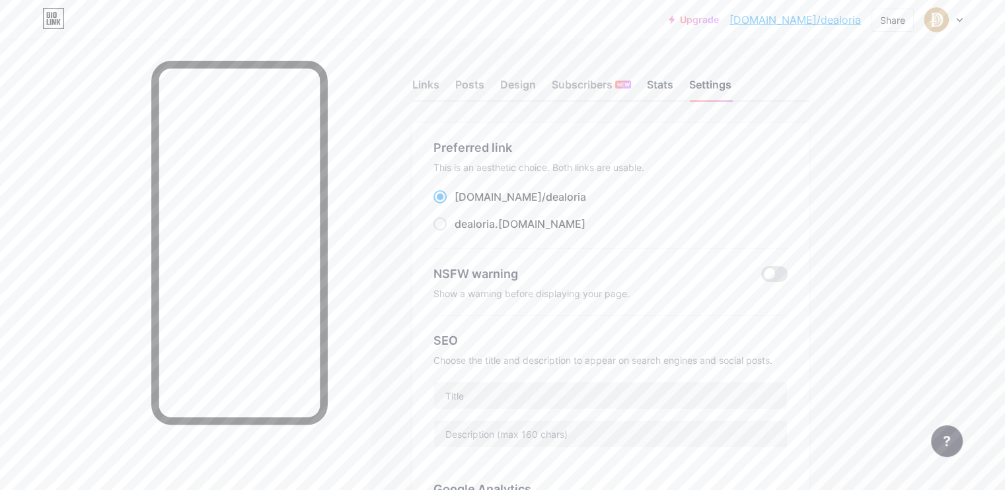
click at [673, 89] on div "Stats" at bounding box center [660, 89] width 26 height 24
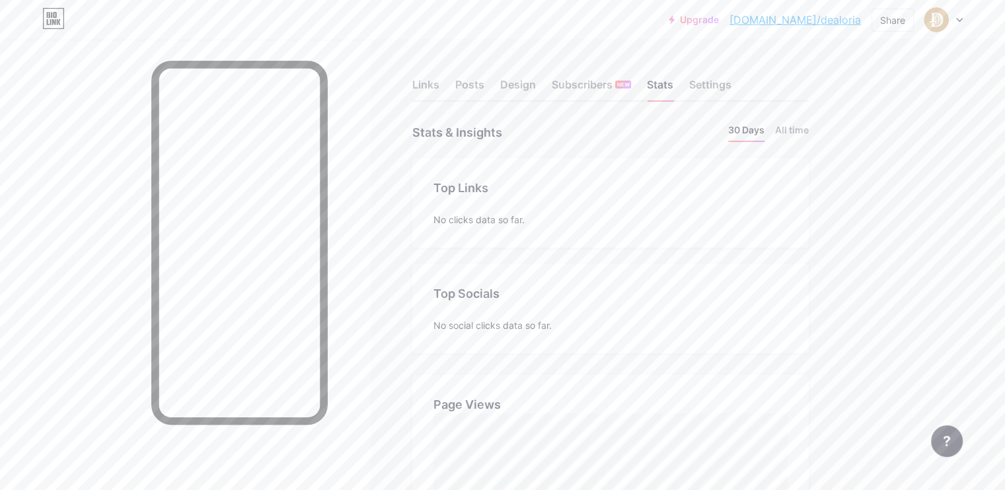
scroll to position [490, 1005]
click at [544, 86] on div "Links Posts Design Subscribers NEW Stats Settings" at bounding box center [610, 79] width 397 height 46
click at [439, 85] on div "Links" at bounding box center [425, 89] width 27 height 24
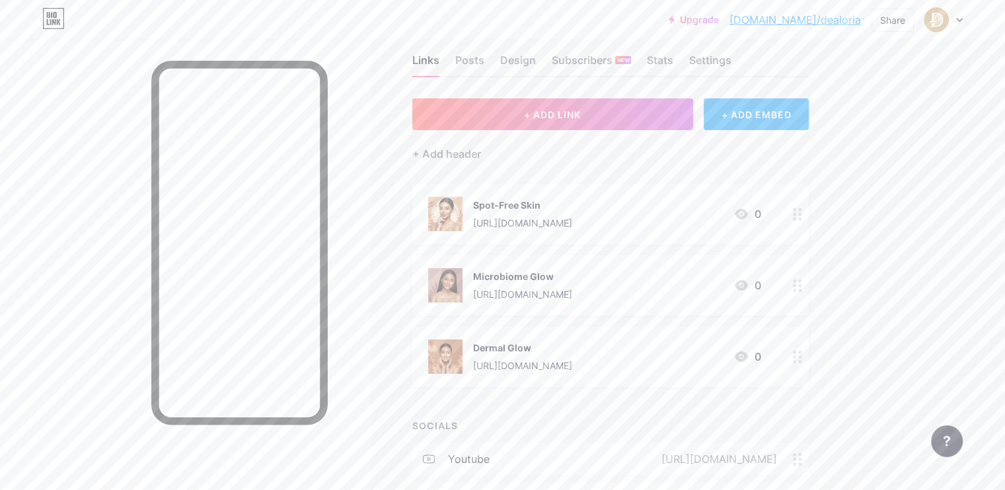
scroll to position [114, 0]
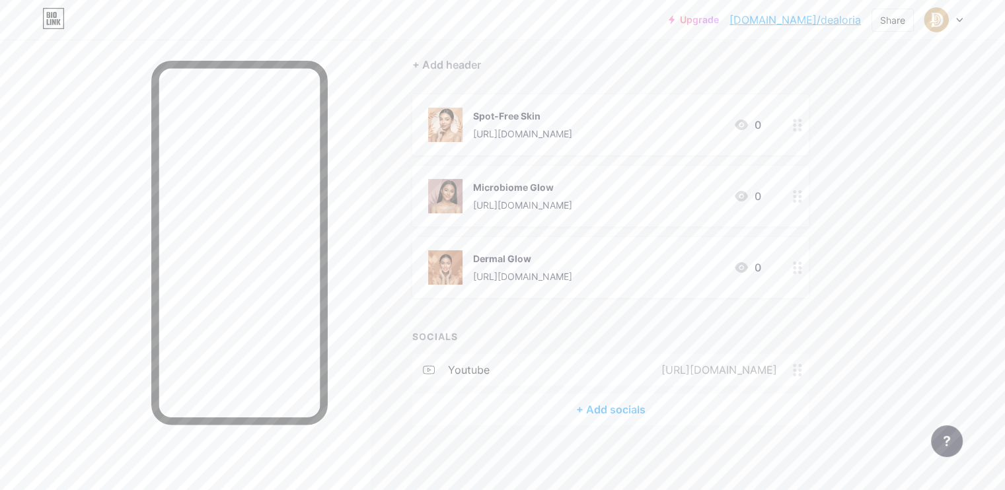
click at [959, 18] on icon at bounding box center [959, 20] width 7 height 5
click at [992, 252] on div "Upgrade [DOMAIN_NAME]/dealor... [DOMAIN_NAME]/dealoria Share Switch accounts de…" at bounding box center [502, 188] width 1005 height 605
click at [975, 262] on div "Upgrade [DOMAIN_NAME]/dealor... [DOMAIN_NAME]/dealoria Share Switch accounts de…" at bounding box center [502, 188] width 1005 height 605
click at [802, 370] on icon at bounding box center [797, 370] width 9 height 13
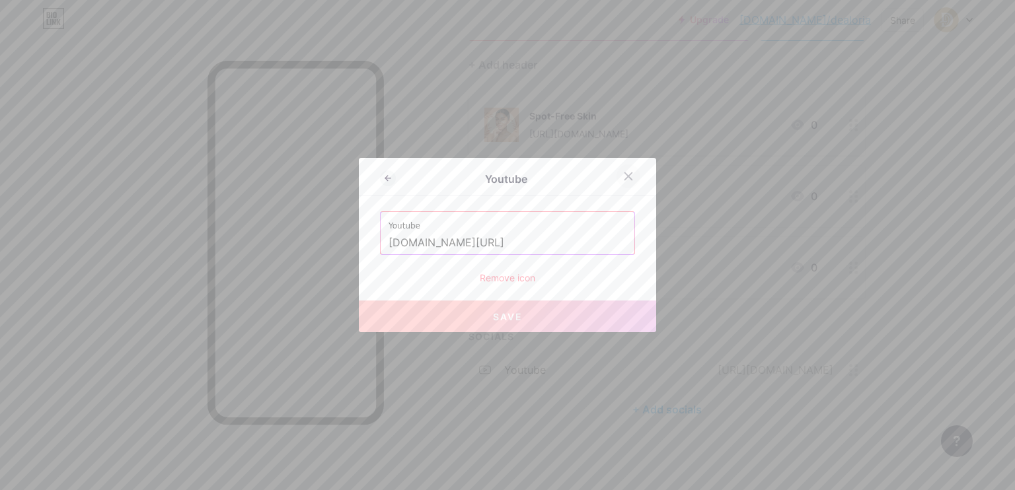
click at [626, 174] on icon at bounding box center [628, 176] width 7 height 7
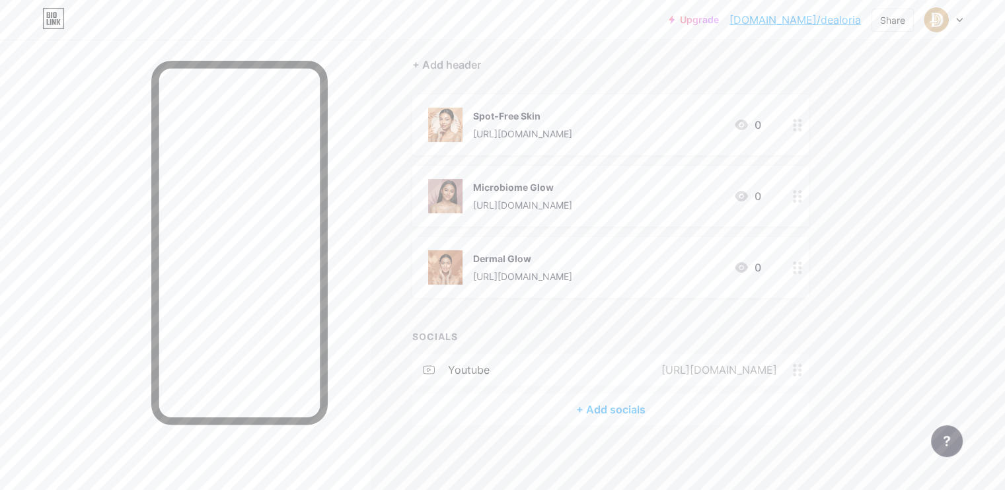
scroll to position [0, 0]
